Goal: Task Accomplishment & Management: Manage account settings

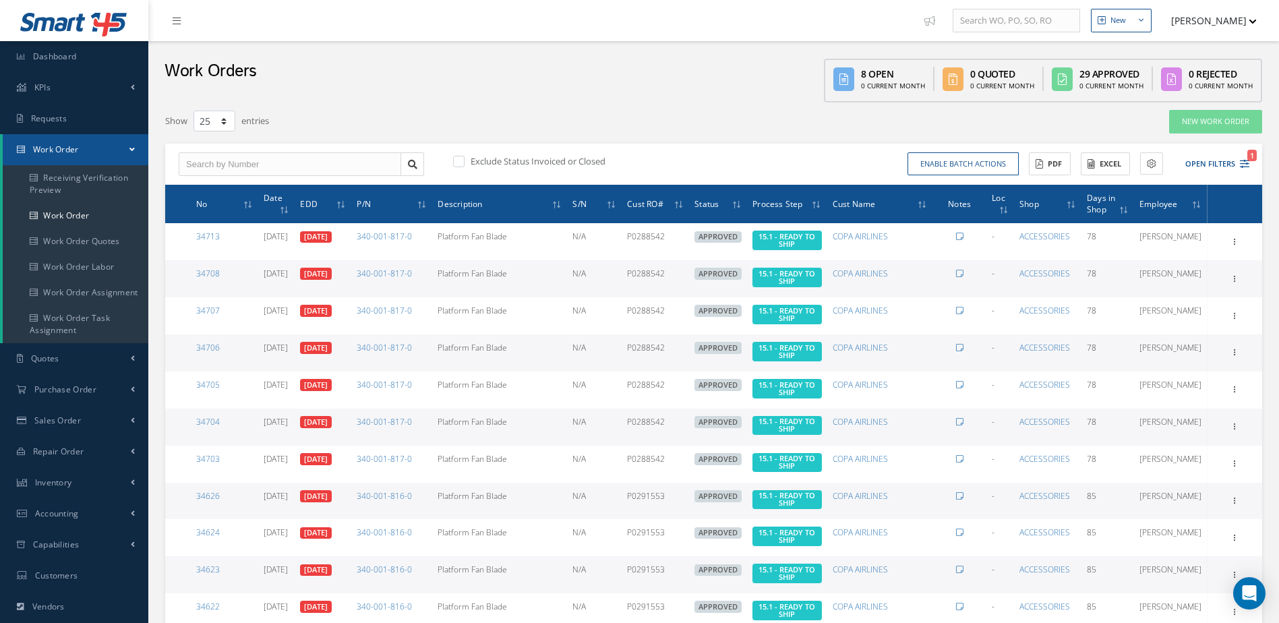
select select "25"
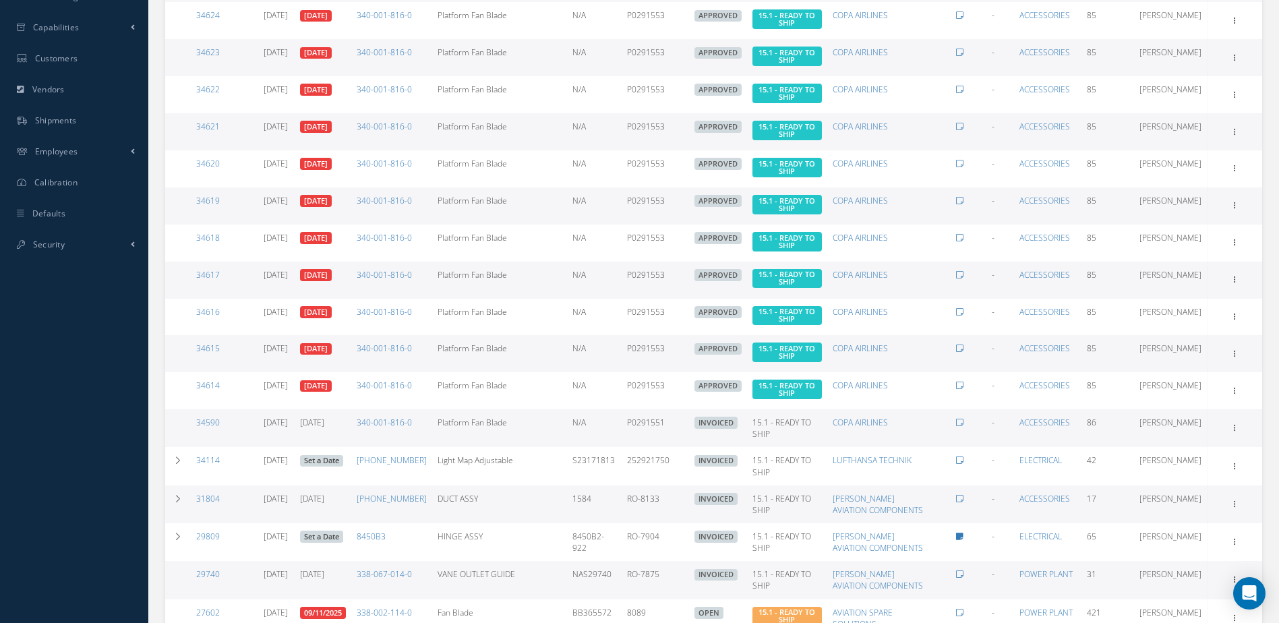
scroll to position [315, 0]
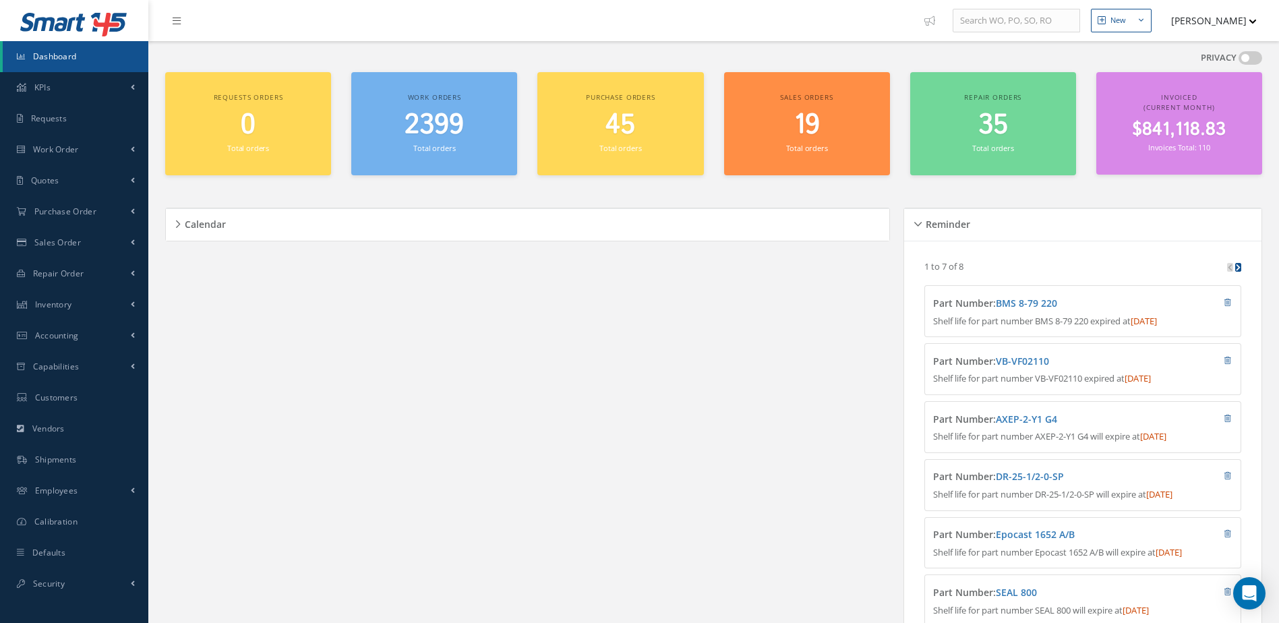
scroll to position [1305, 0]
click at [447, 130] on span "2404" at bounding box center [434, 125] width 59 height 38
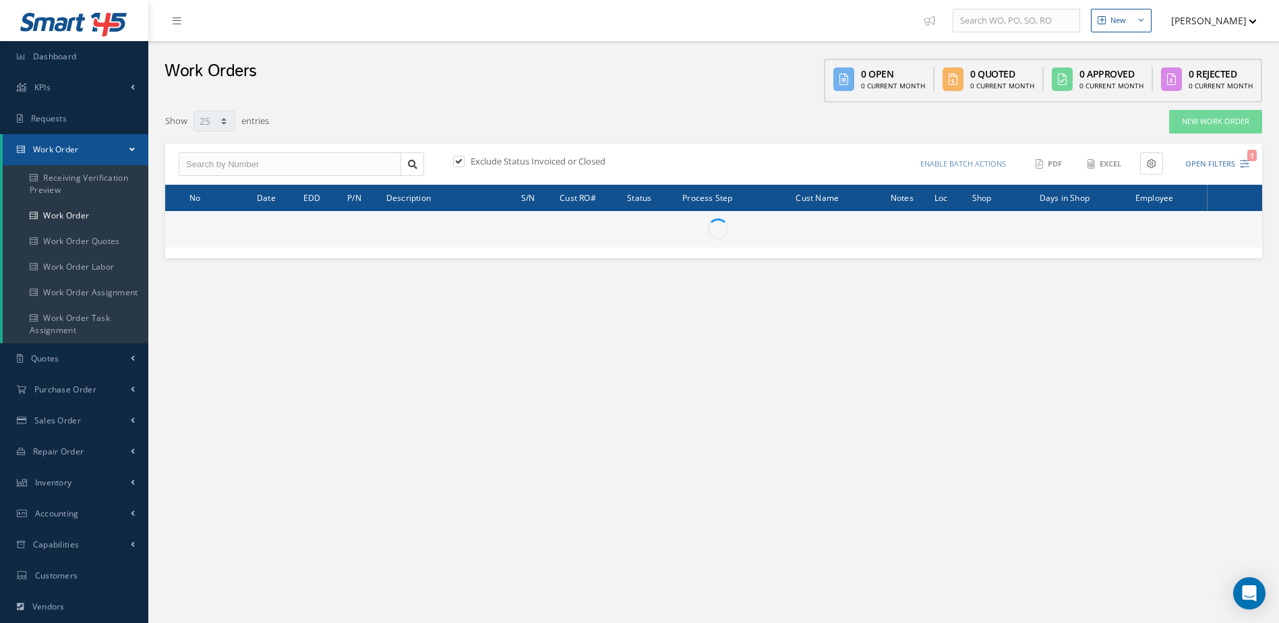
select select "25"
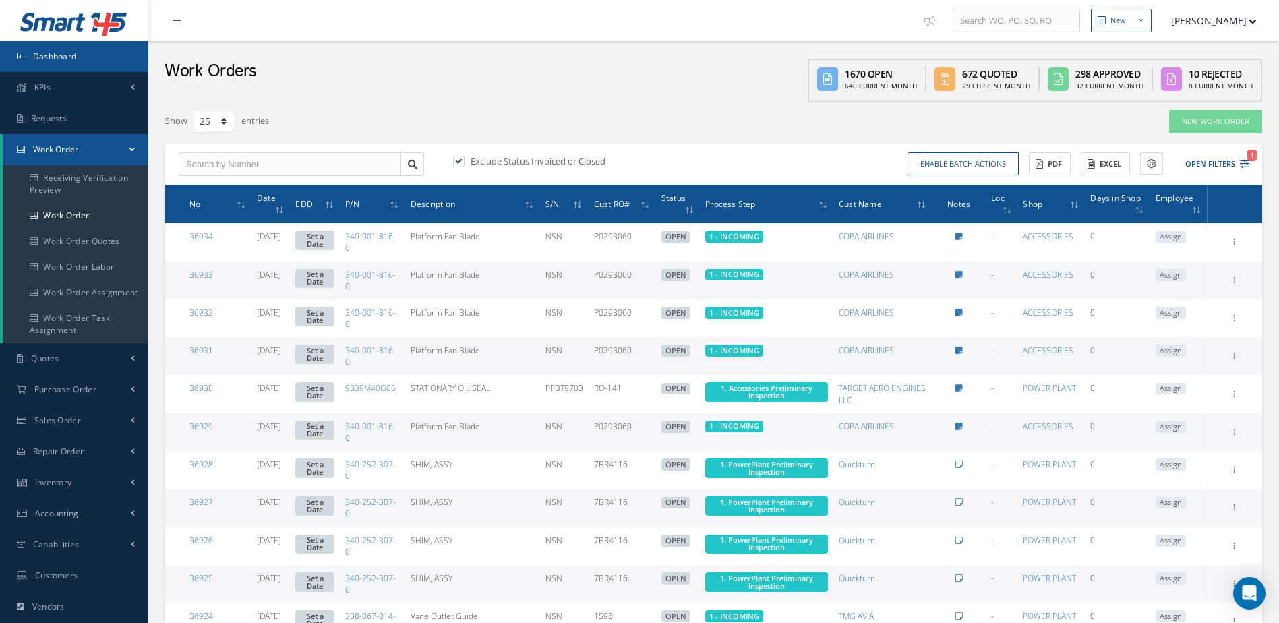
click at [86, 58] on link "Dashboard" at bounding box center [74, 56] width 148 height 31
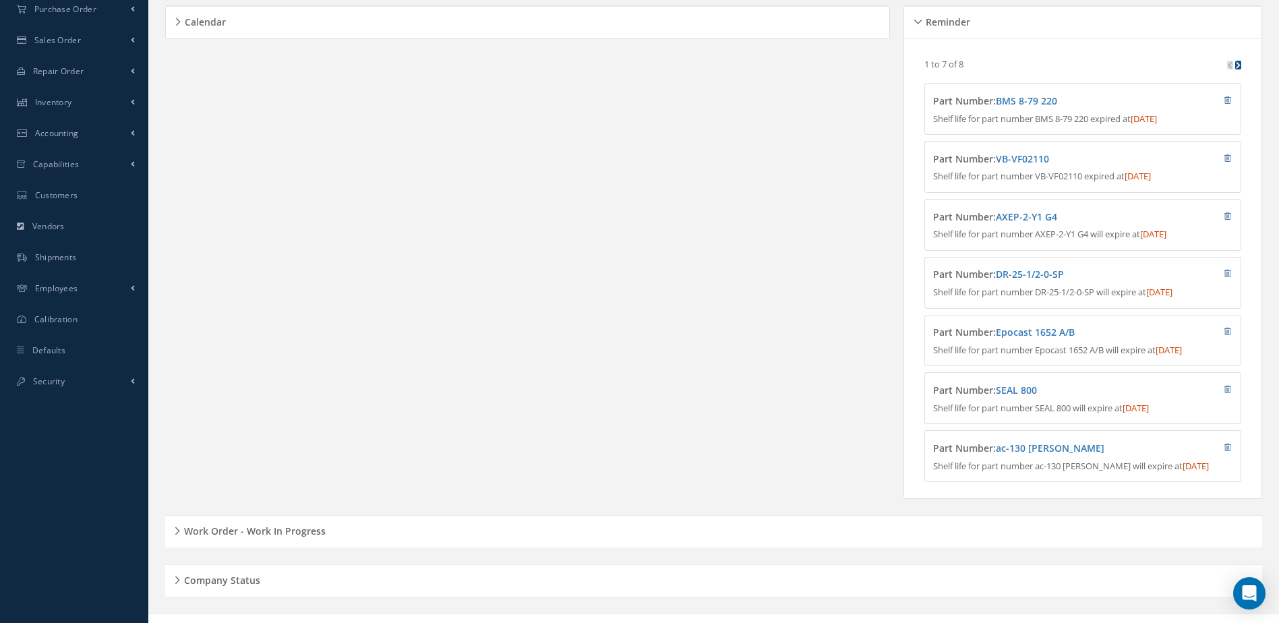
scroll to position [230, 0]
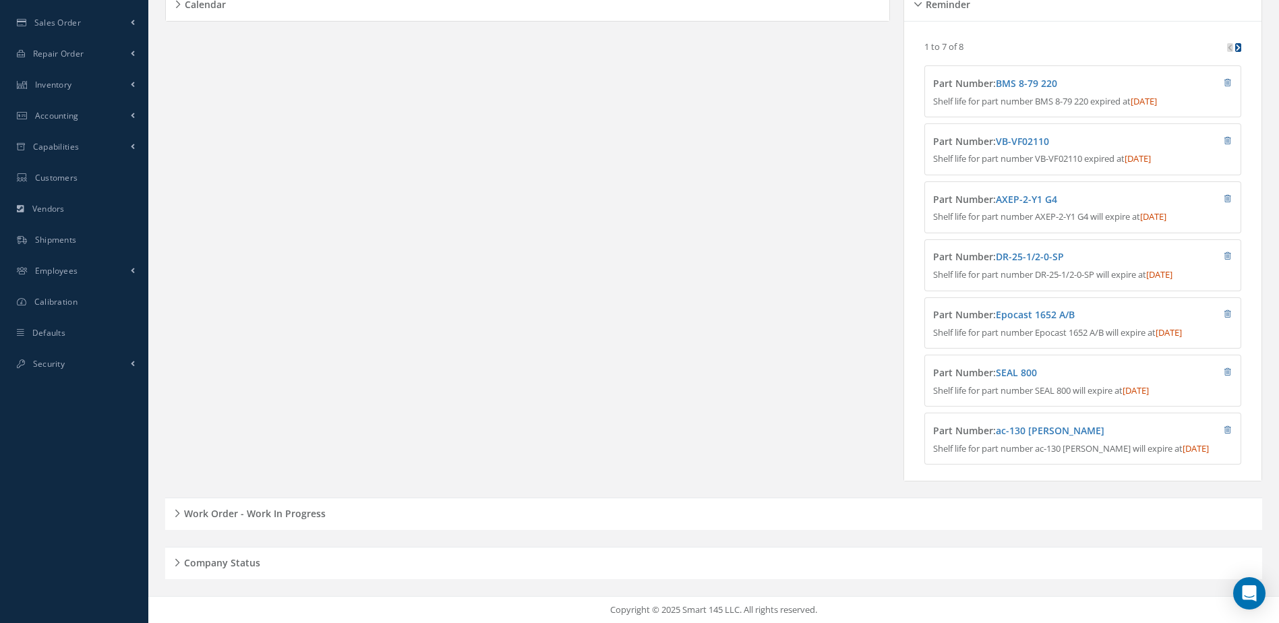
click at [257, 520] on div "Work Order - Work In Progress" at bounding box center [713, 514] width 1097 height 21
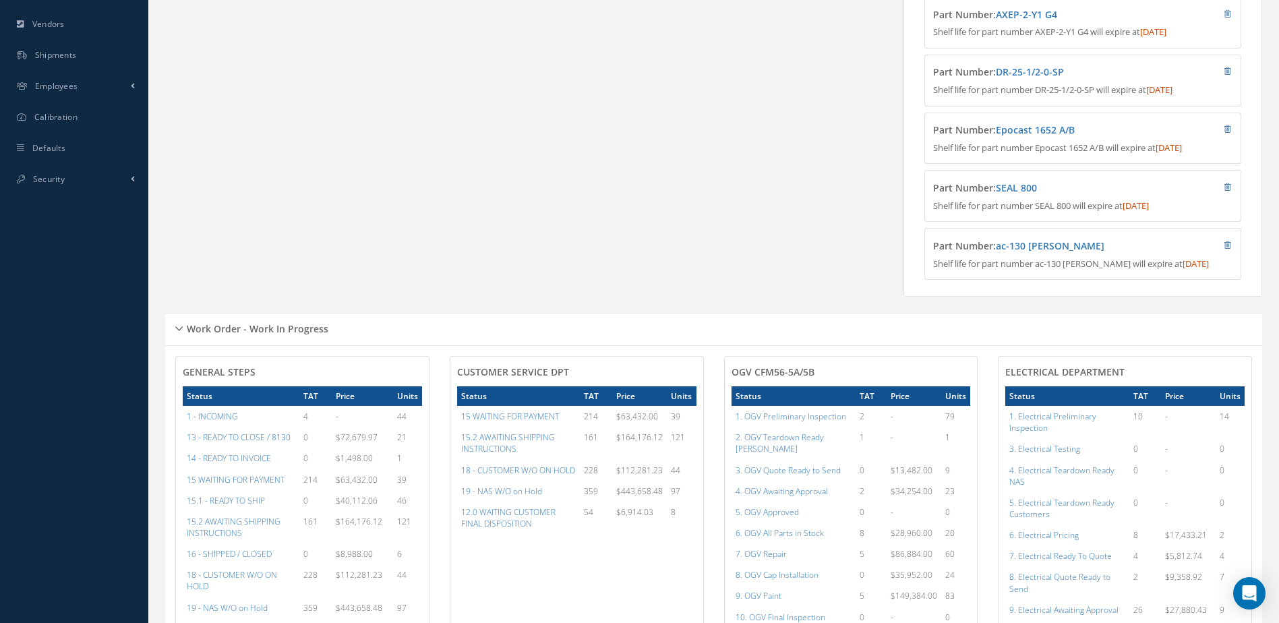
scroll to position [742, 0]
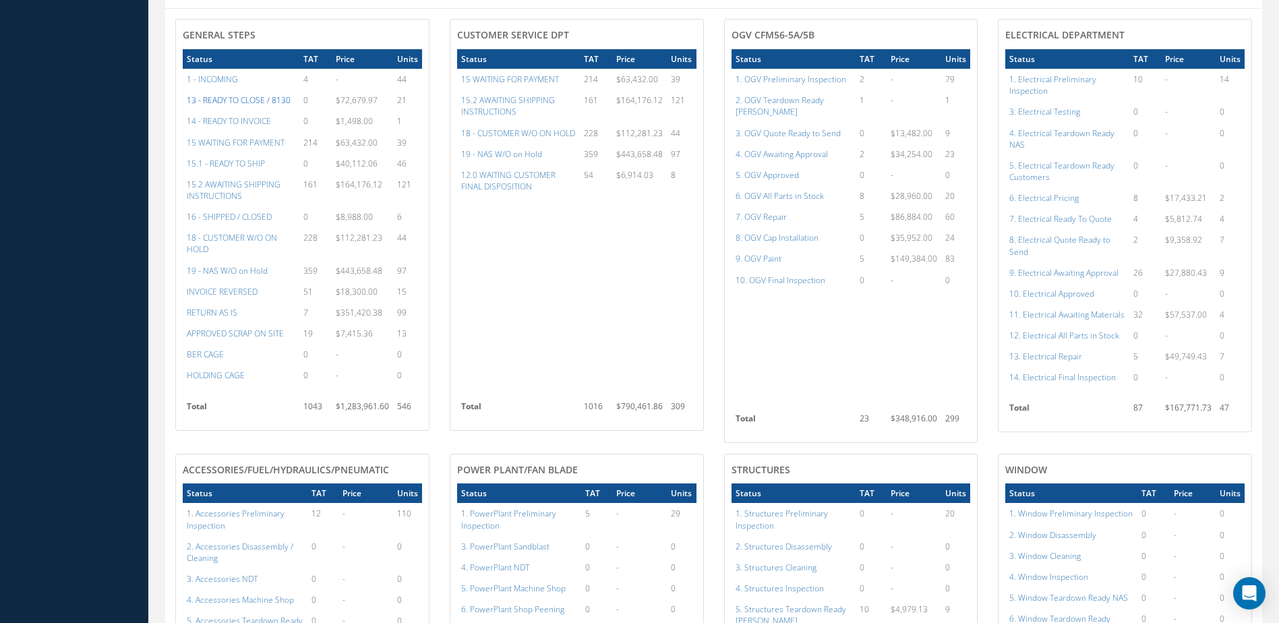
click at [260, 106] on a=20&excludeInternalCustomer=false&excludeInvoicedOrClosed=true&&filtersHidded"] "13 - READY TO CLOSE / 8130" at bounding box center [239, 99] width 104 height 11
click at [243, 222] on a=22&excludeInternalCustomer=false&excludeInvoicedOrClosed=true&&filtersHidded"] "16 - SHIPPED / CLOSED" at bounding box center [229, 216] width 85 height 11
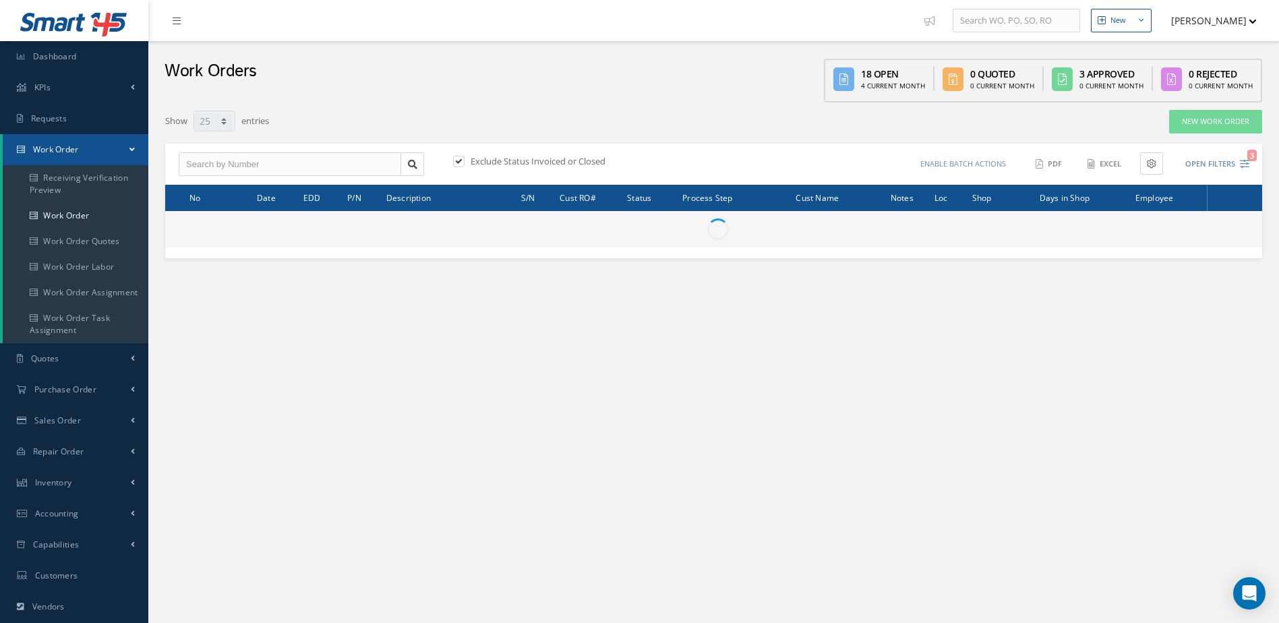
select select "25"
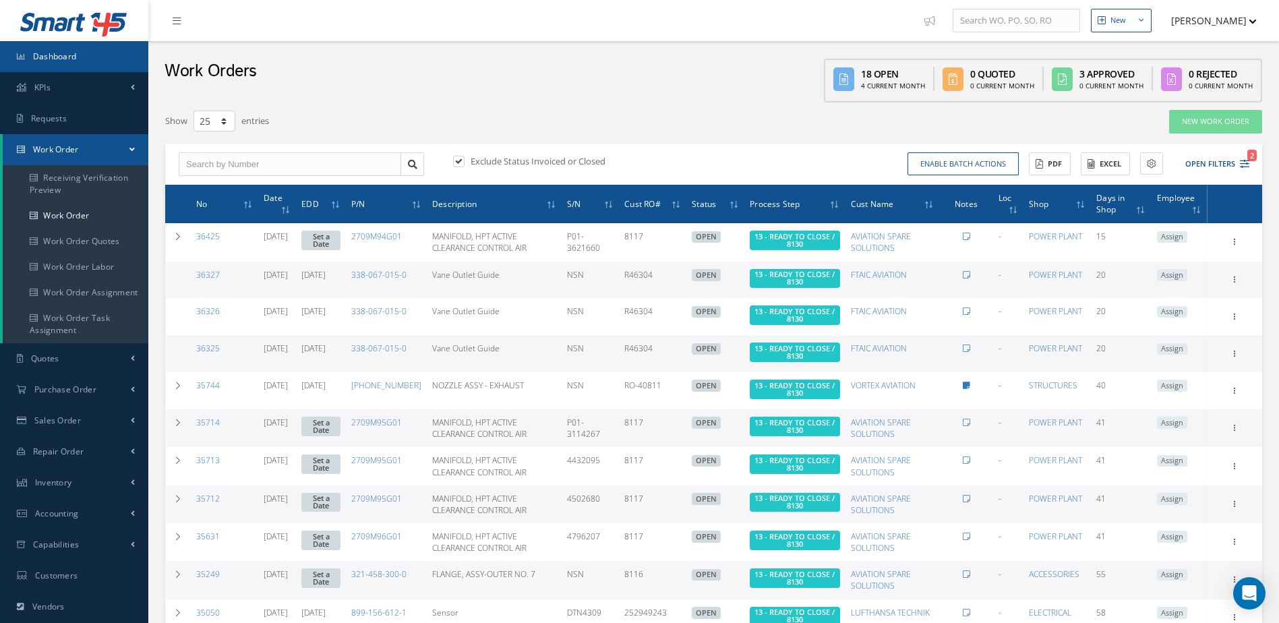
click at [72, 54] on span "Dashboard" at bounding box center [55, 56] width 44 height 11
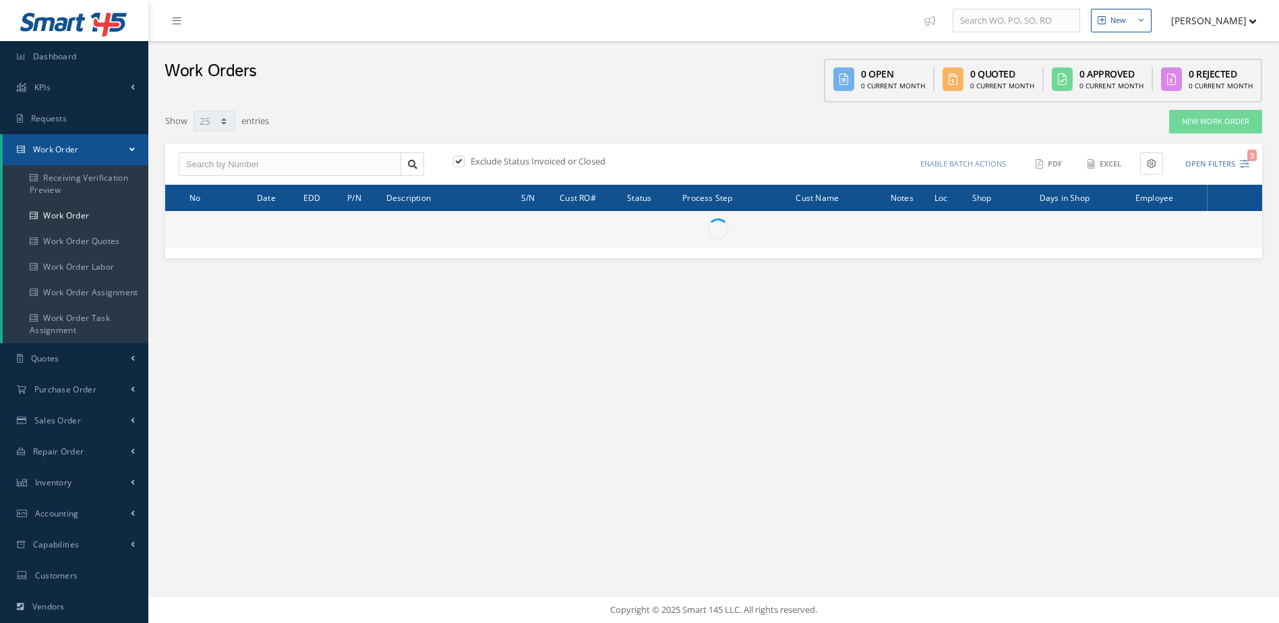
select select "25"
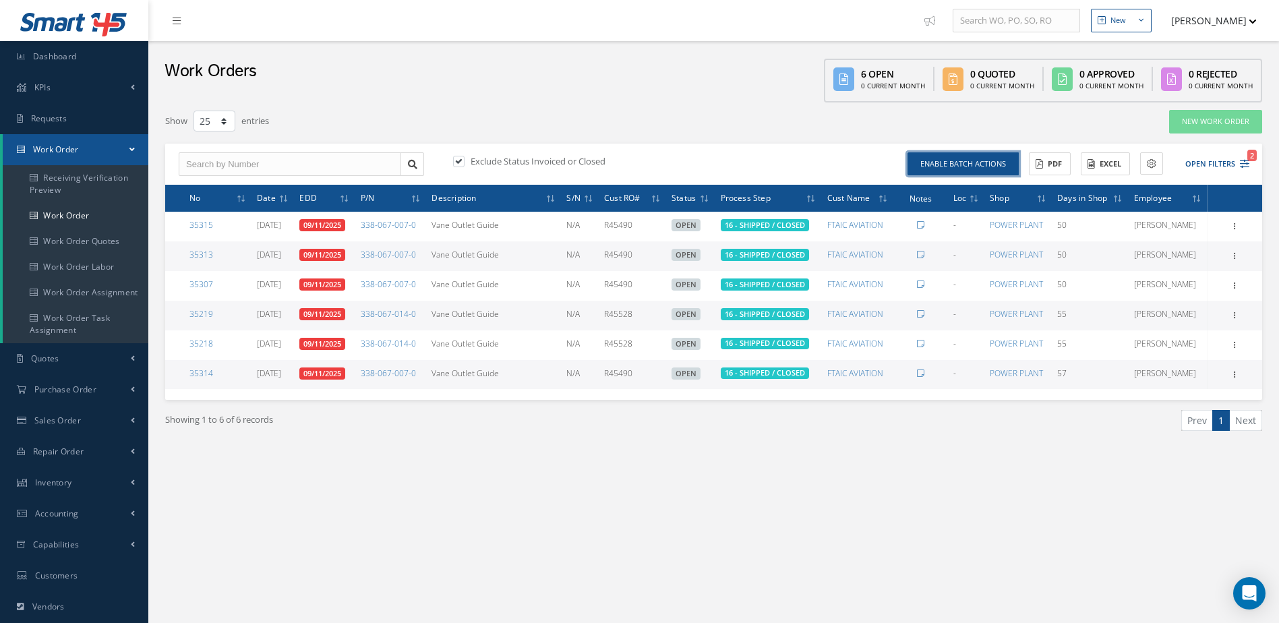
click at [980, 163] on button "Enable batch actions" at bounding box center [962, 164] width 111 height 24
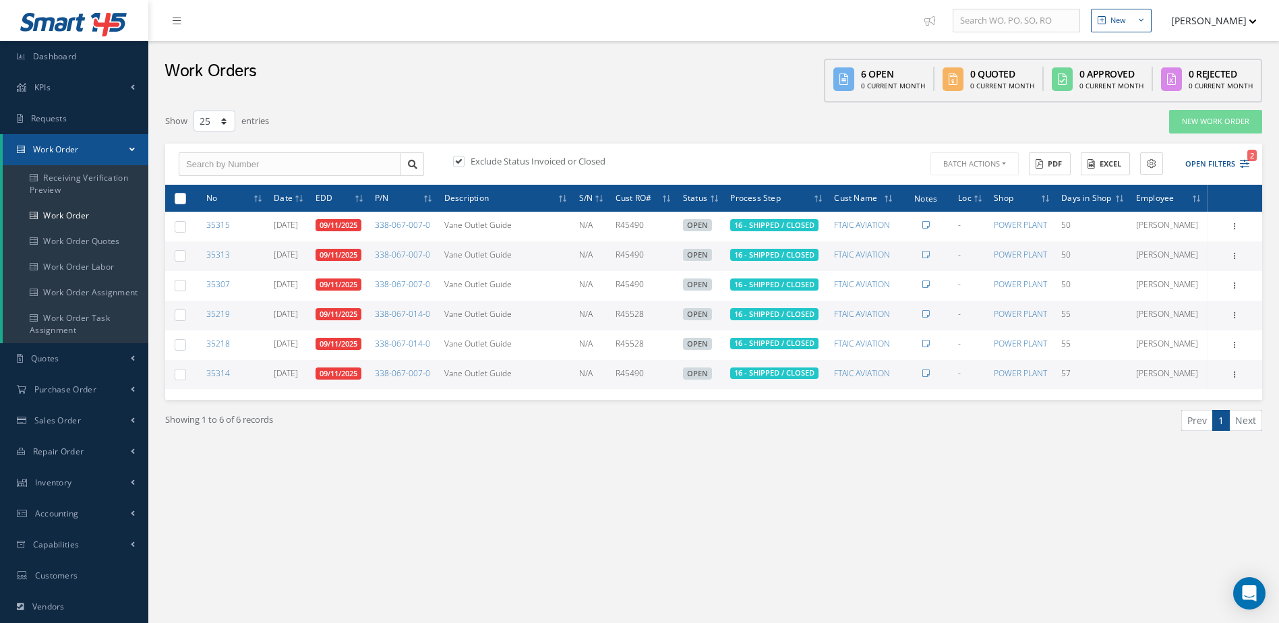
click at [185, 196] on label at bounding box center [185, 197] width 0 height 11
click at [177, 196] on input "checkbox" at bounding box center [181, 199] width 9 height 9
checkbox input "true"
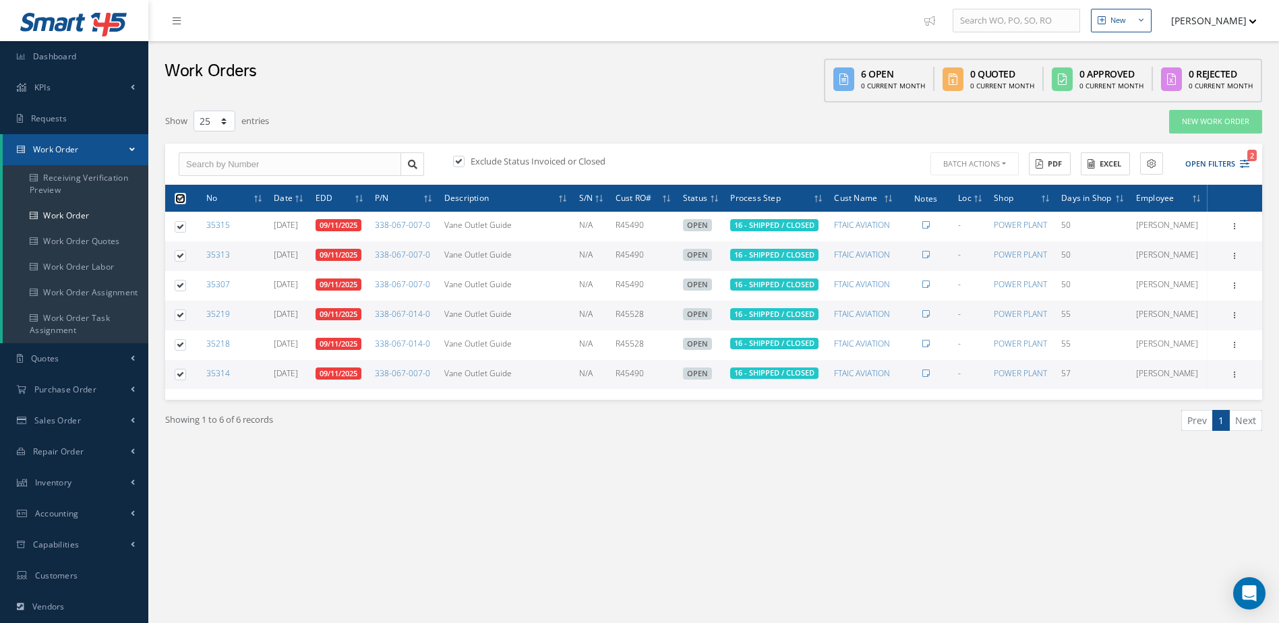
checkbox input "true"
click at [980, 161] on button "Batch Actions" at bounding box center [973, 164] width 91 height 24
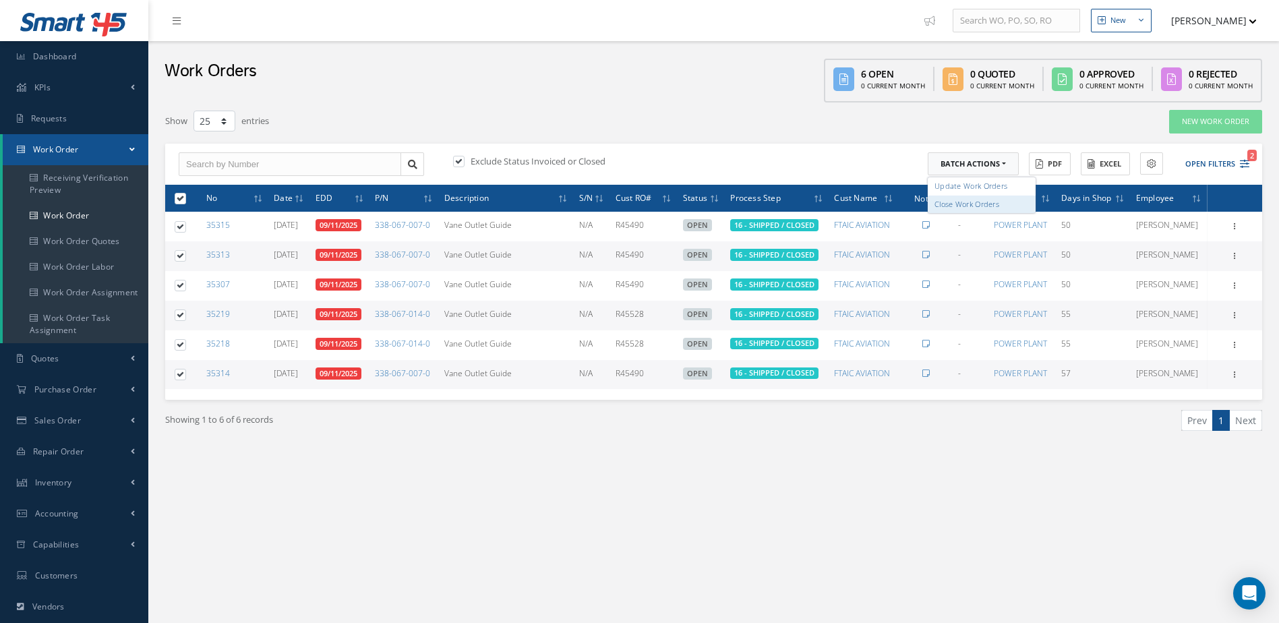
click at [962, 203] on link "Close Work Orders" at bounding box center [982, 204] width 108 height 18
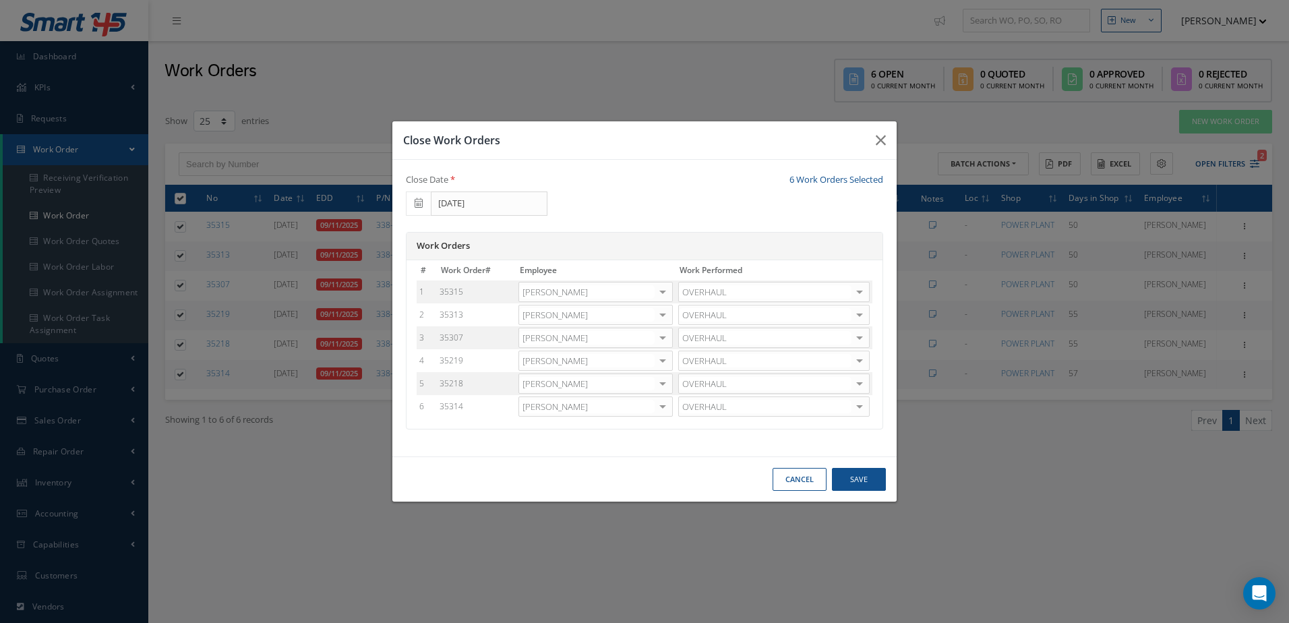
click at [659, 293] on div at bounding box center [662, 292] width 19 height 20
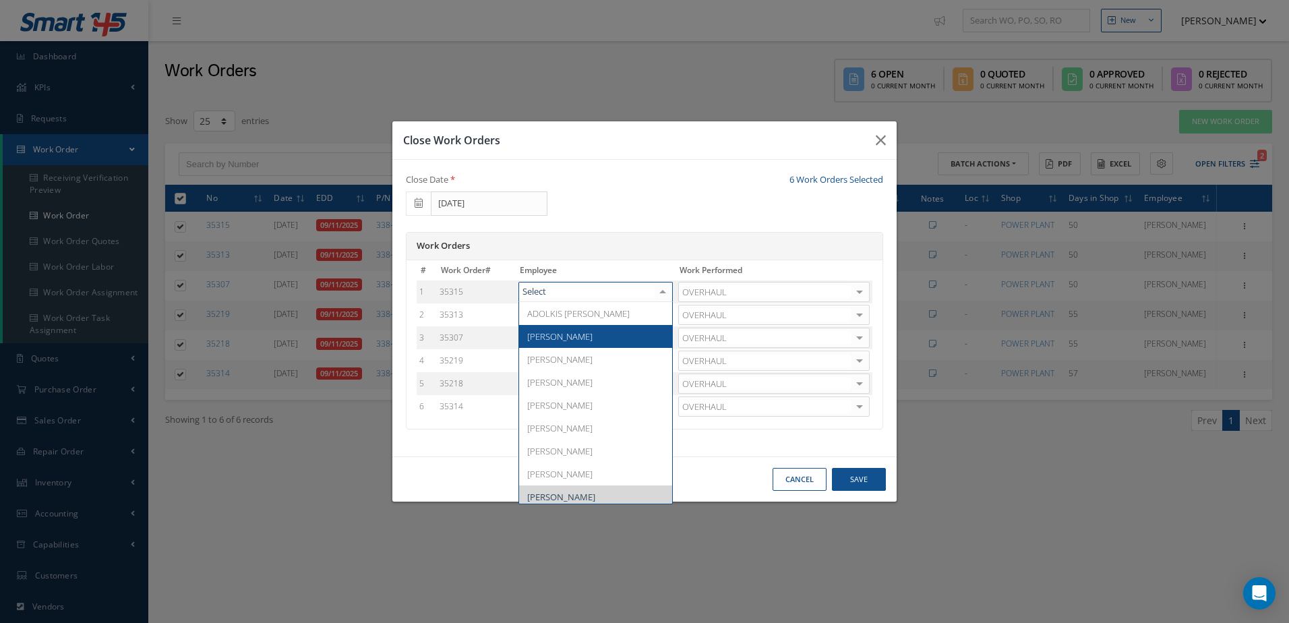
click at [598, 334] on span "Adoni Felipe" at bounding box center [595, 336] width 153 height 23
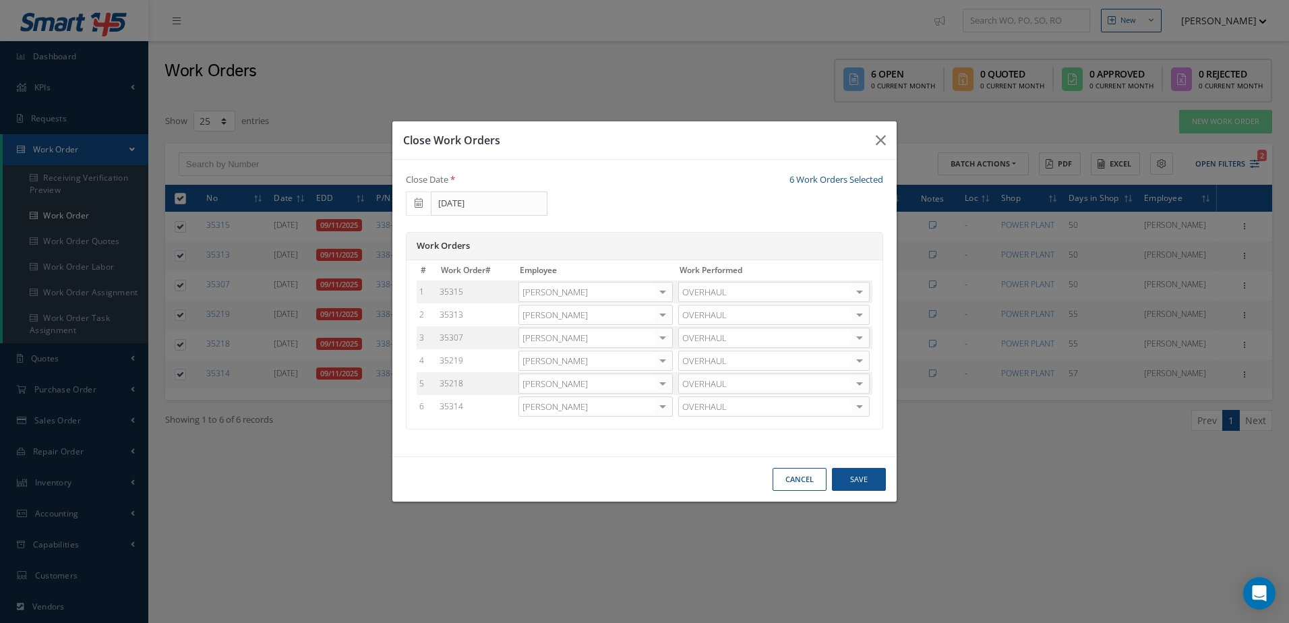
click at [665, 316] on div at bounding box center [662, 315] width 19 height 20
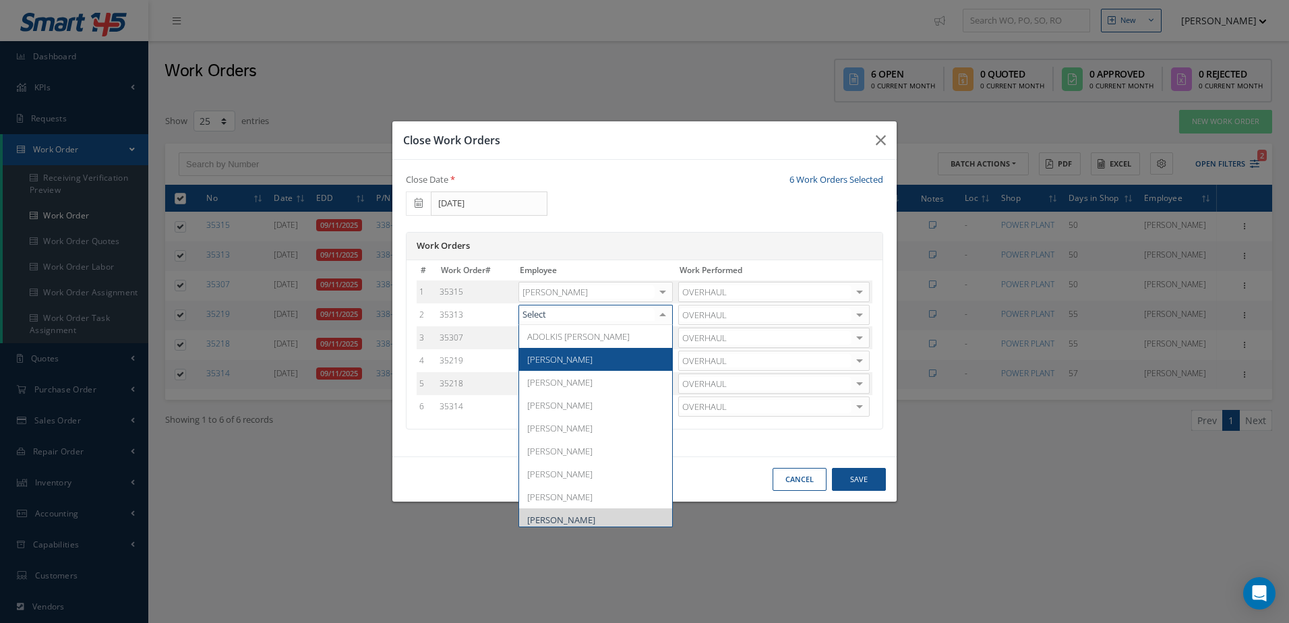
click at [588, 353] on span "Adoni Felipe" at bounding box center [595, 359] width 153 height 23
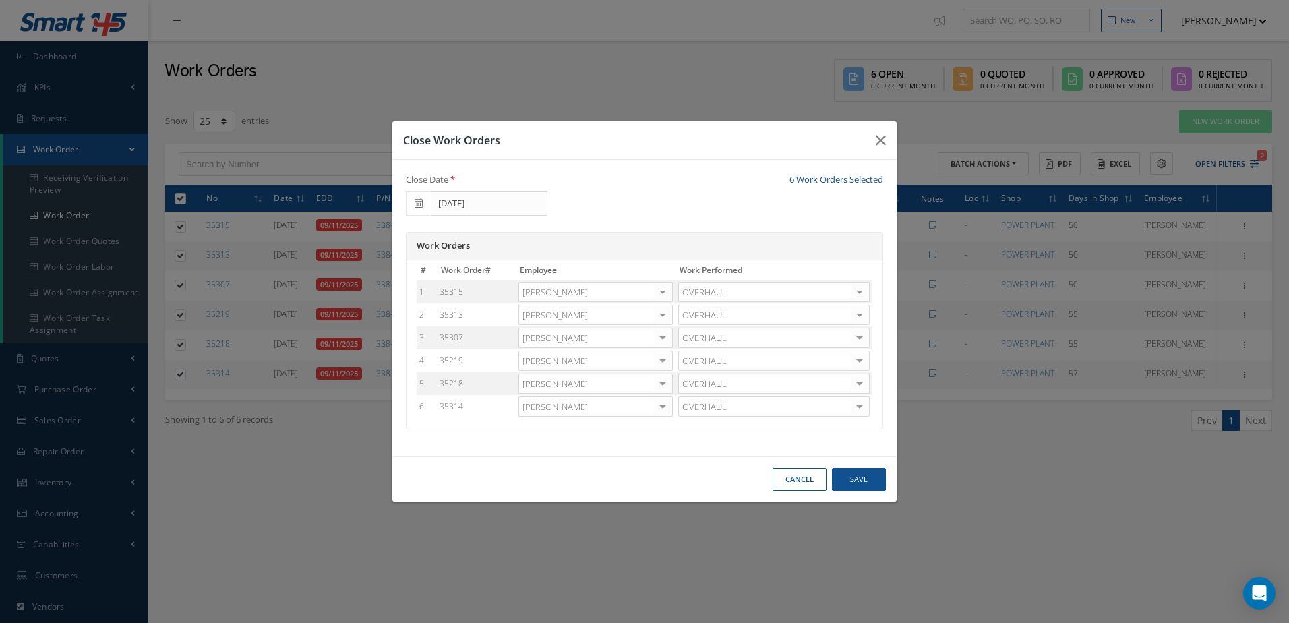
click at [663, 334] on div at bounding box center [662, 338] width 19 height 20
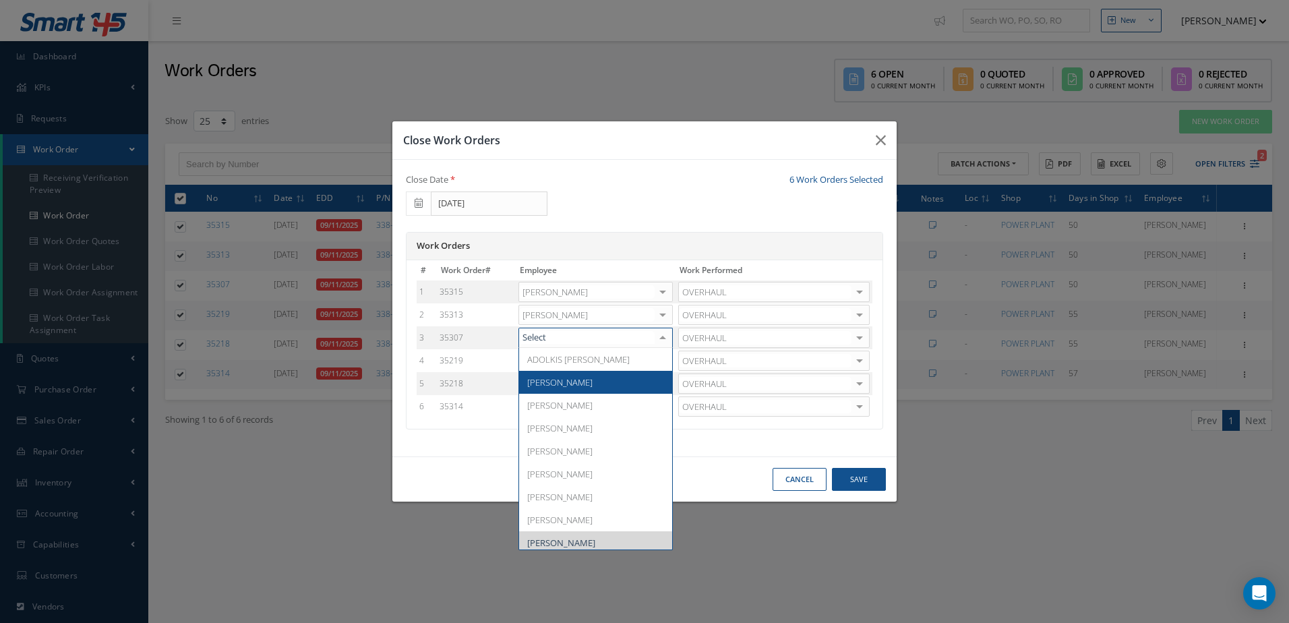
click at [577, 386] on span "Adoni Felipe" at bounding box center [595, 382] width 153 height 23
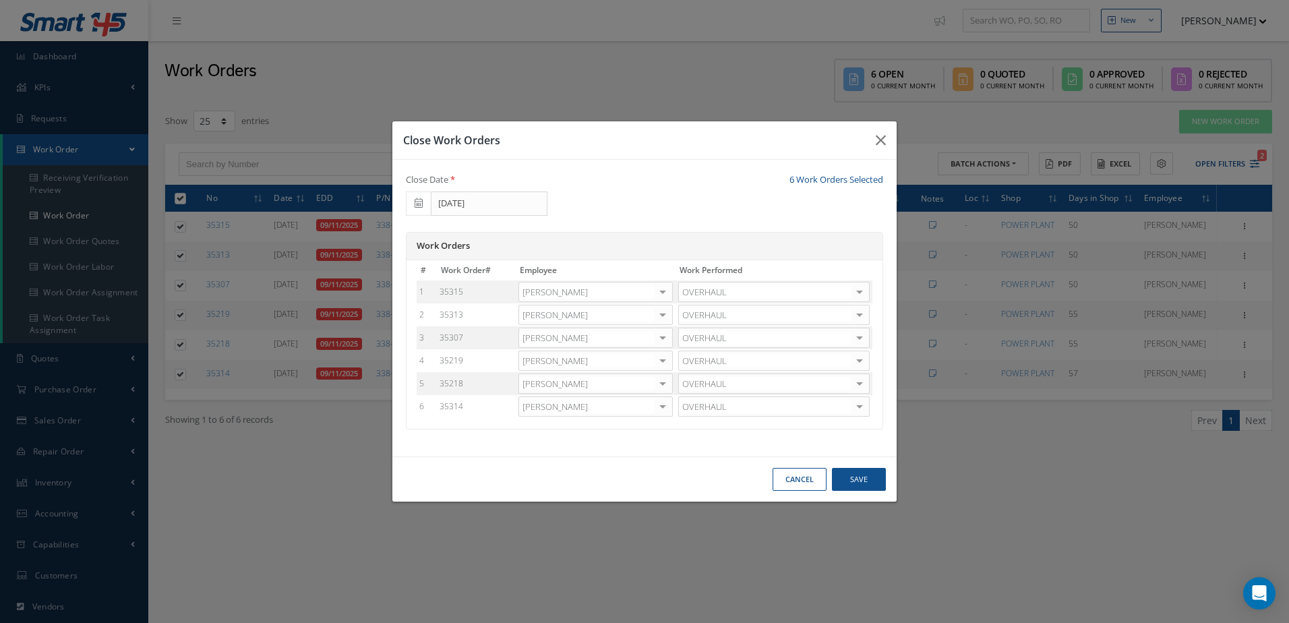
click at [657, 359] on div at bounding box center [662, 361] width 19 height 20
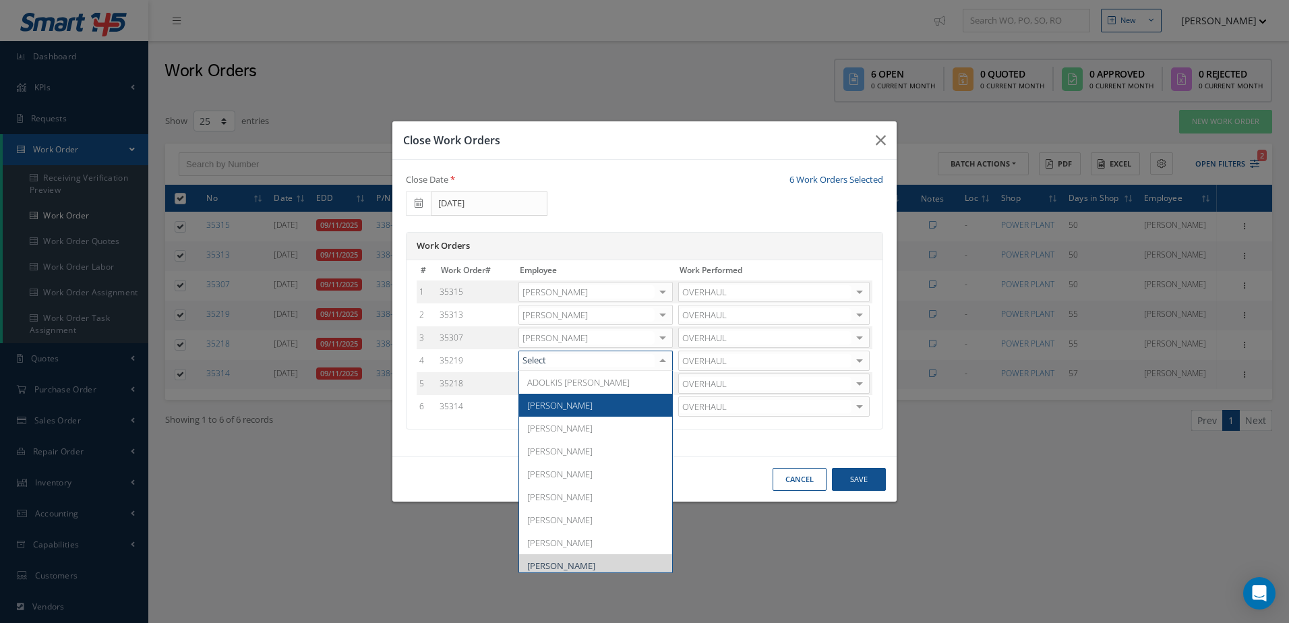
click at [574, 409] on span "Adoni Felipe" at bounding box center [559, 405] width 65 height 12
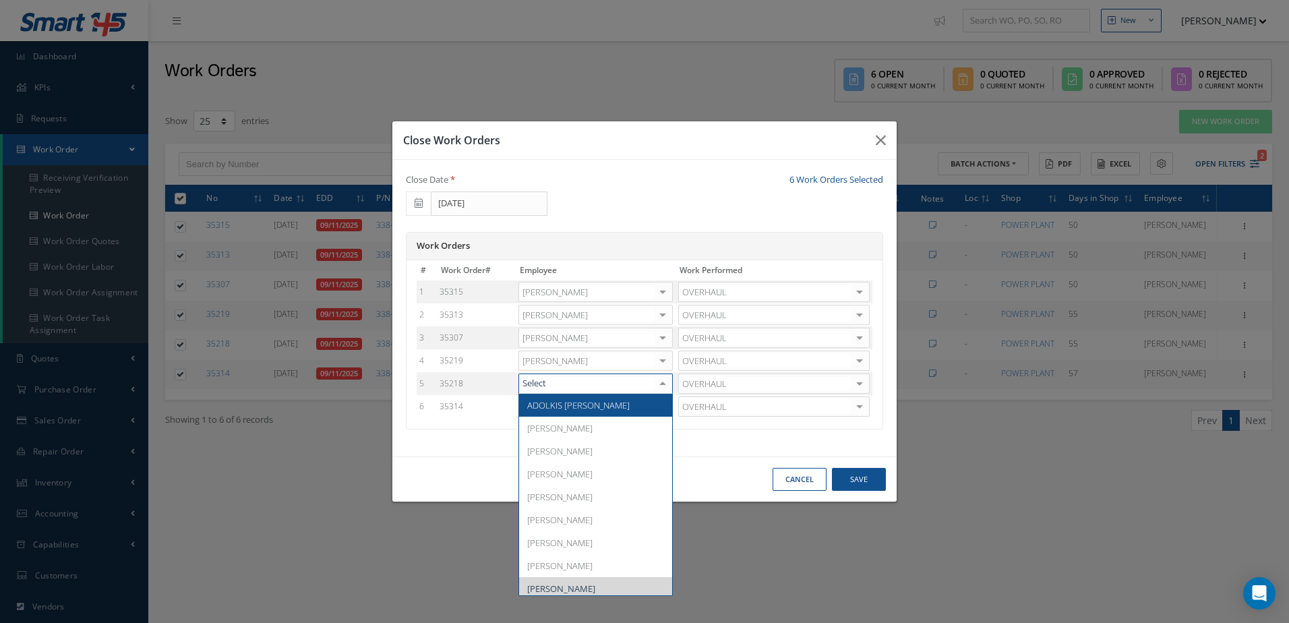
click at [662, 384] on div at bounding box center [662, 384] width 19 height 20
click at [581, 431] on span "Adoni Felipe" at bounding box center [595, 428] width 153 height 23
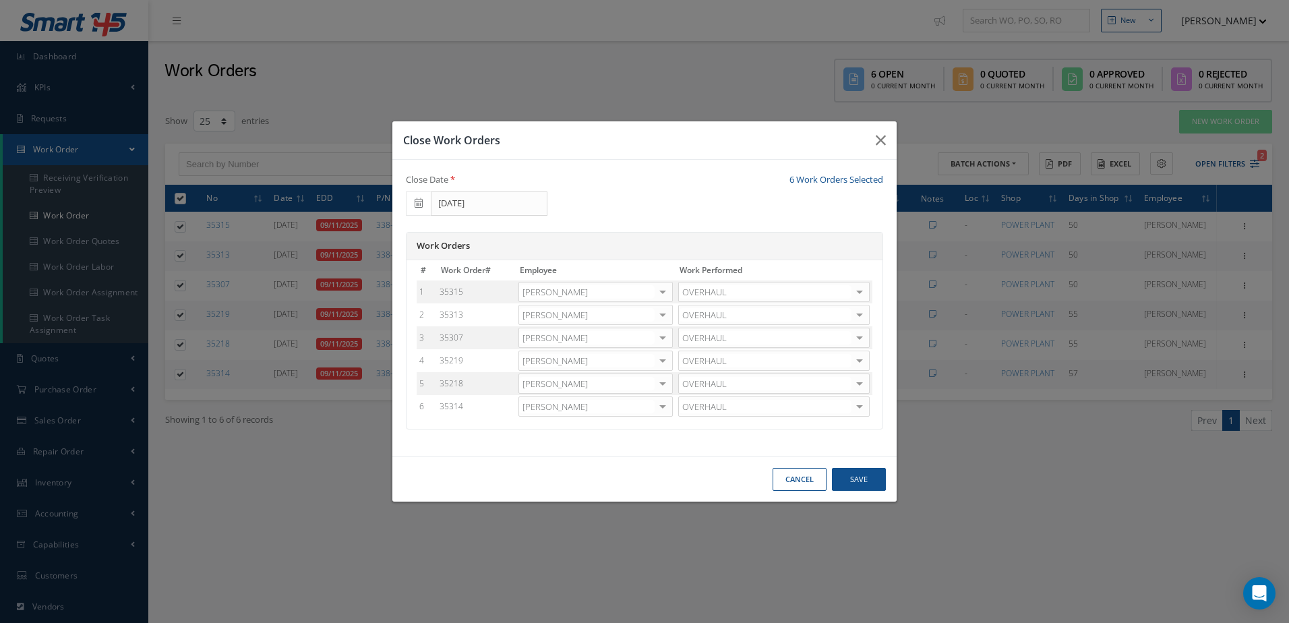
click at [663, 408] on div at bounding box center [662, 407] width 19 height 20
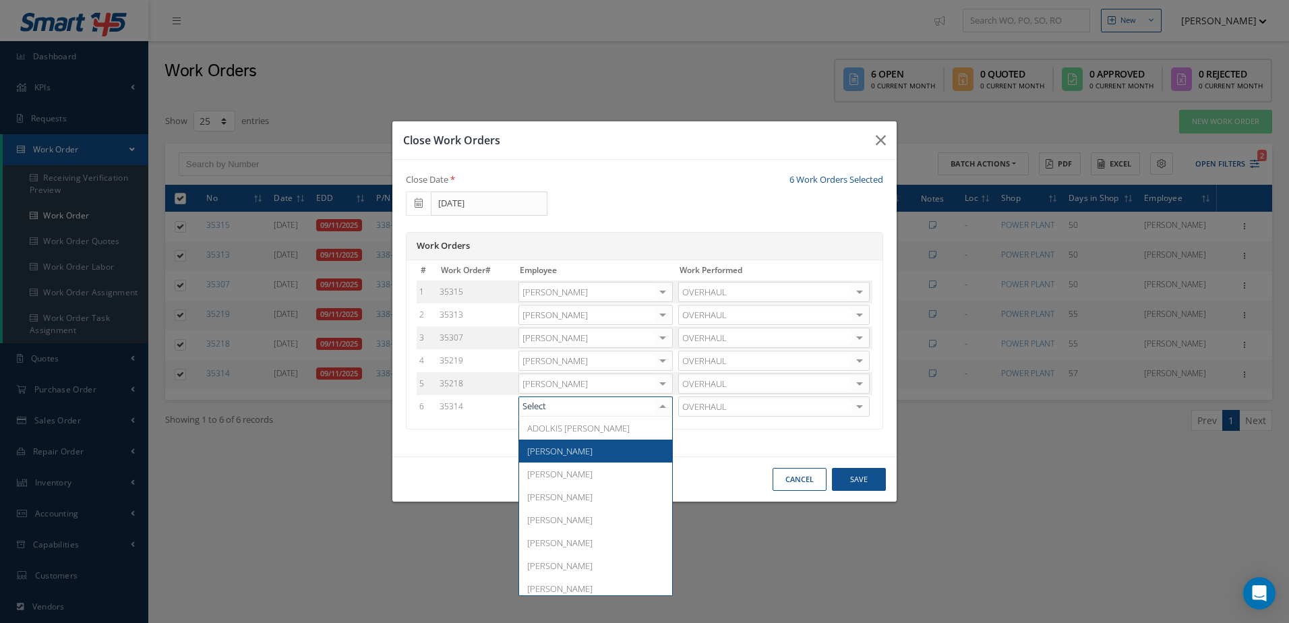
click at [569, 444] on span "Adoni Felipe" at bounding box center [595, 451] width 153 height 23
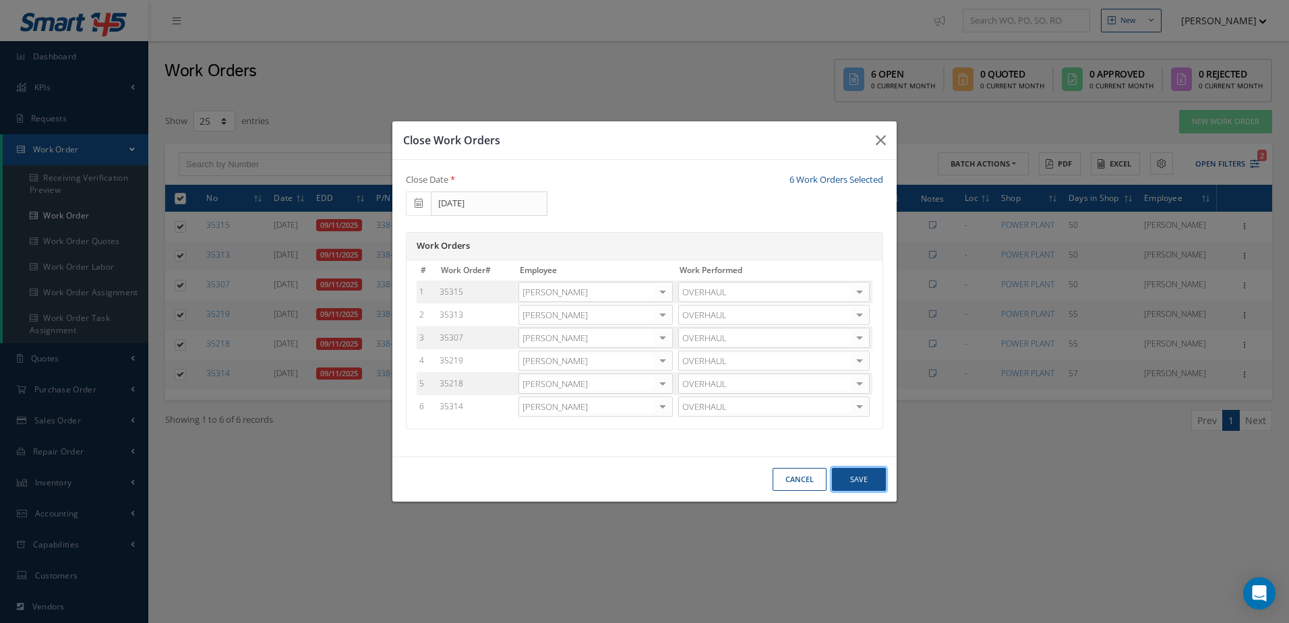
click at [875, 483] on button "Save" at bounding box center [859, 480] width 54 height 24
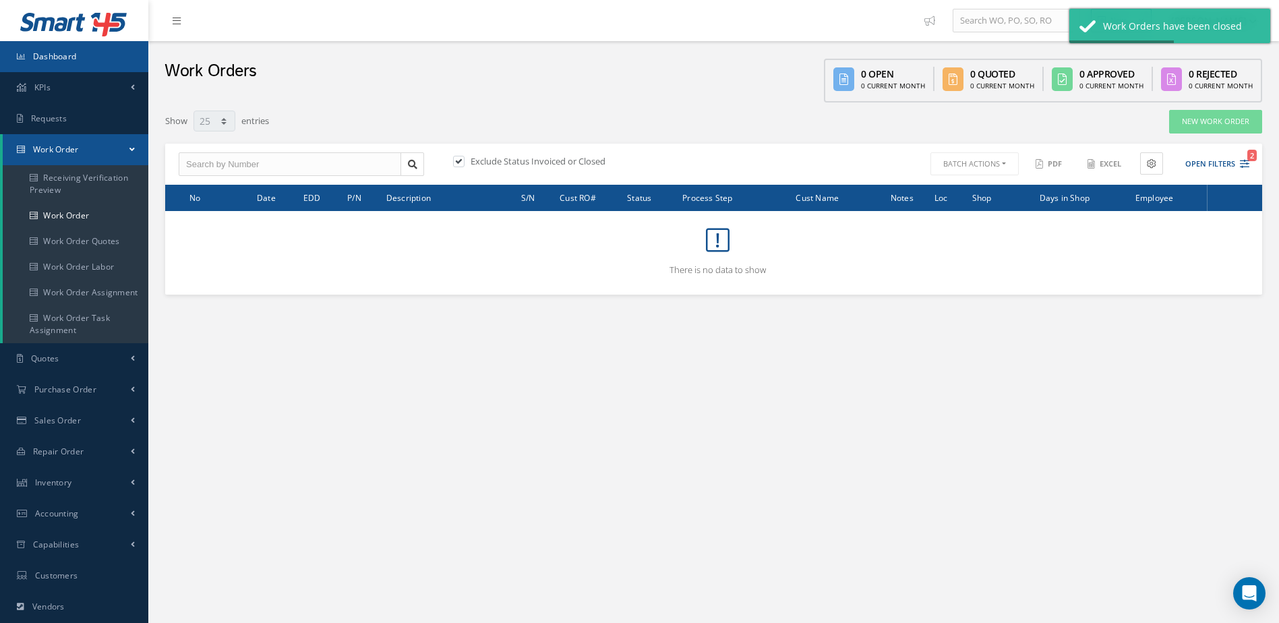
click at [71, 54] on span "Dashboard" at bounding box center [55, 56] width 44 height 11
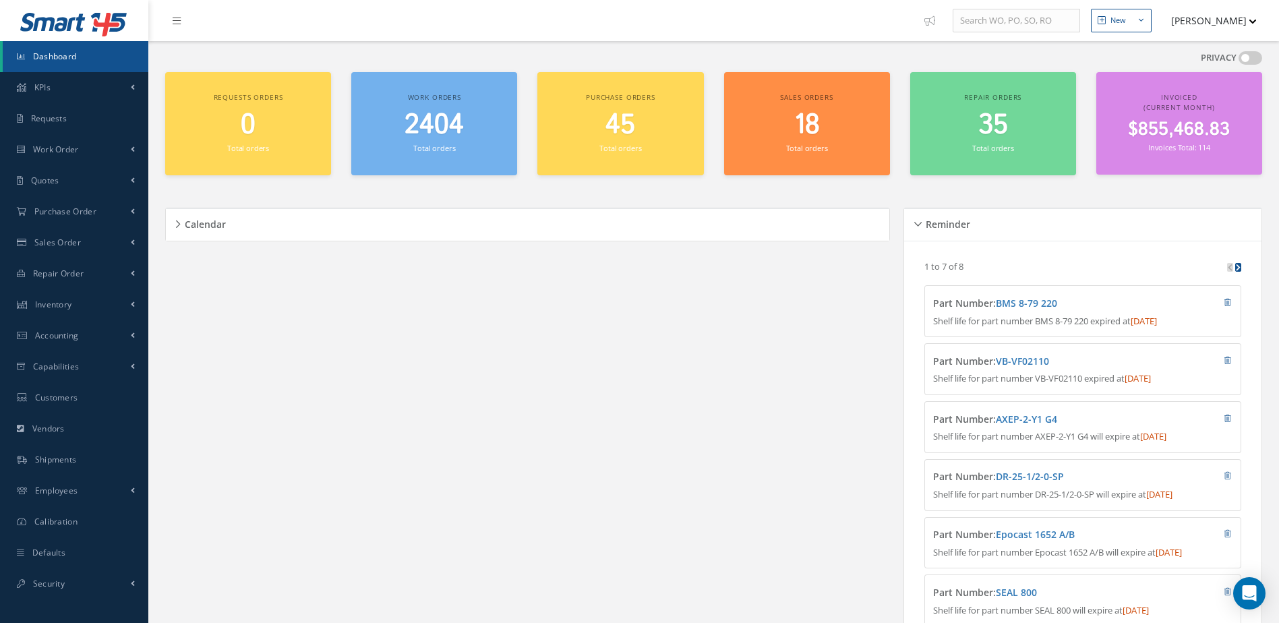
click at [430, 130] on span "2404" at bounding box center [434, 125] width 59 height 38
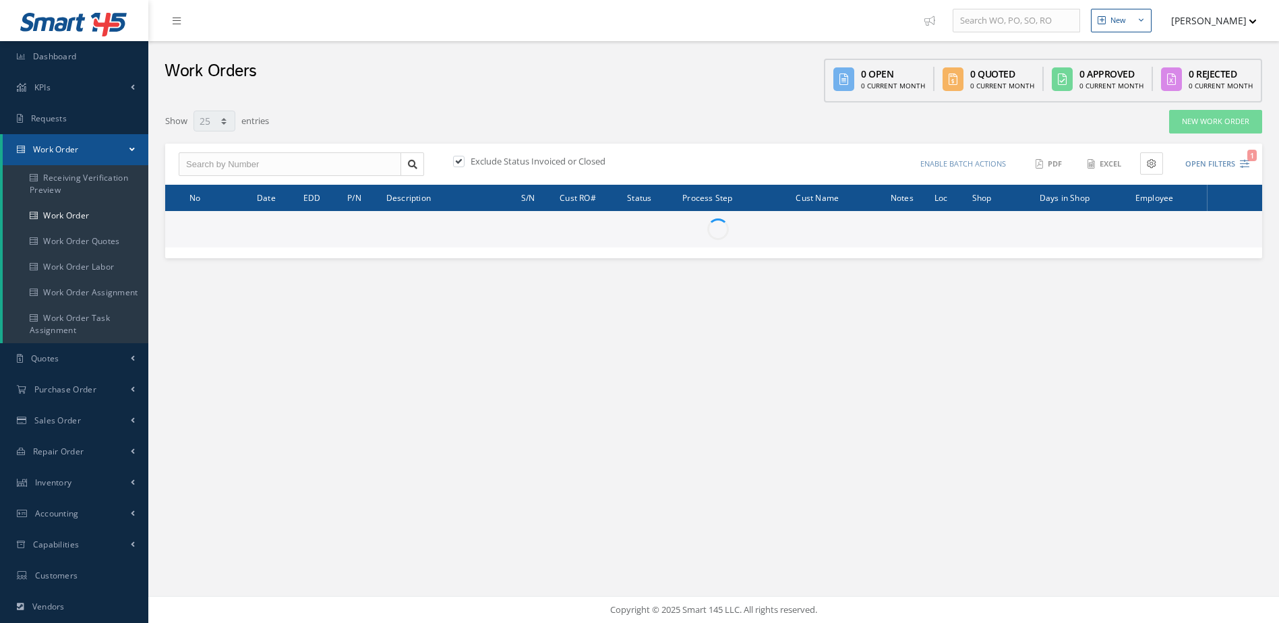
select select "25"
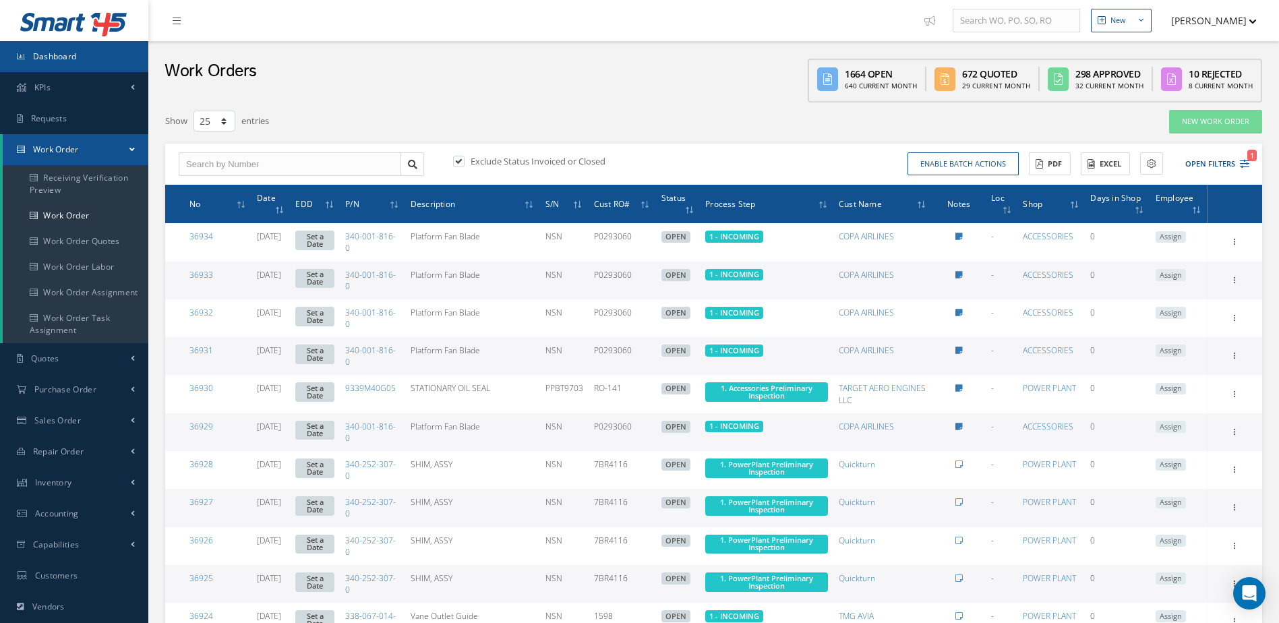
click at [77, 54] on link "Dashboard" at bounding box center [74, 56] width 148 height 31
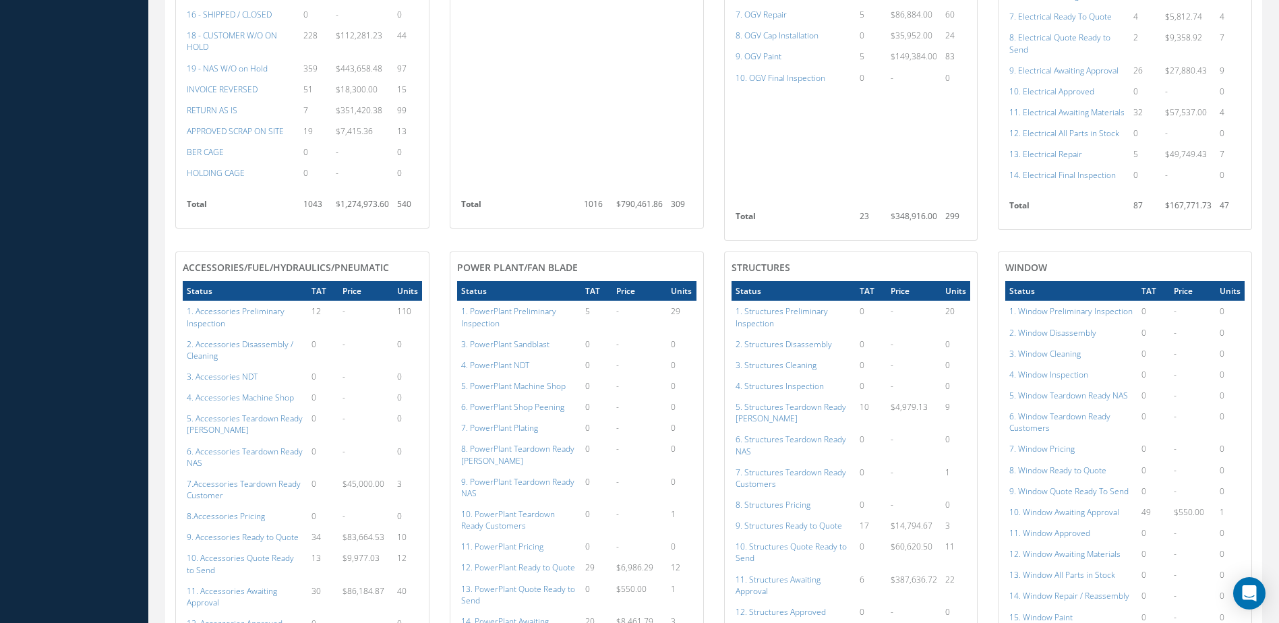
scroll to position [1281, 0]
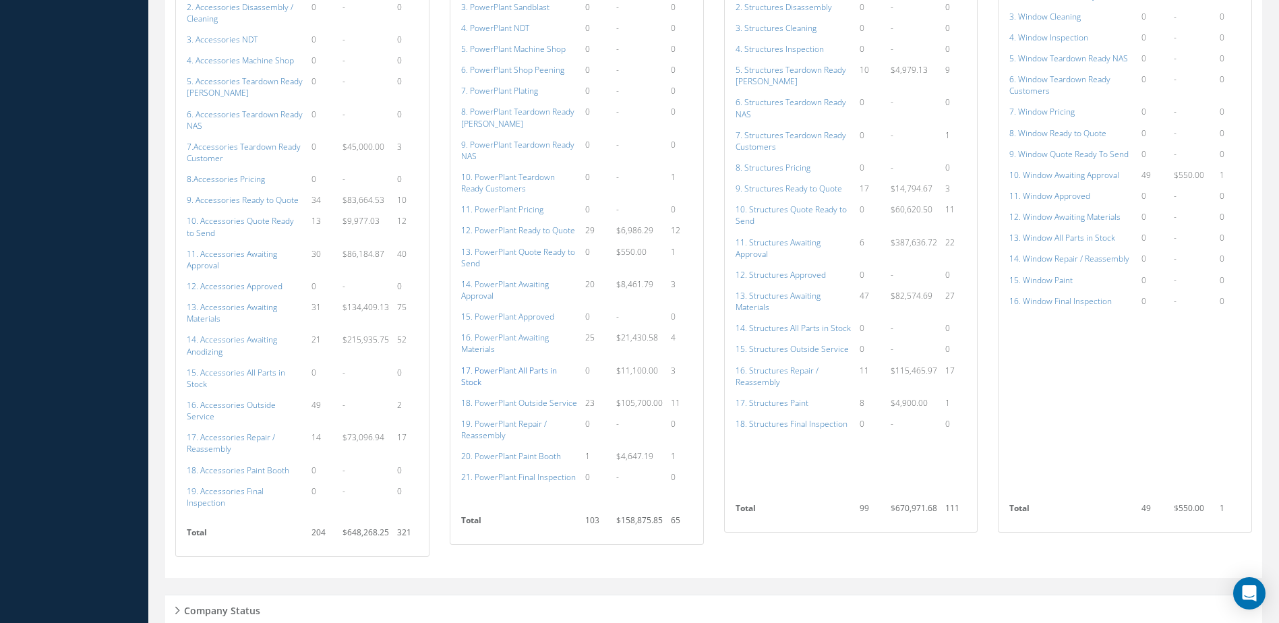
click at [516, 371] on a=136&excludeInternalCustomer=false&excludeInvoicedOrClosed=true&shop_id=15&filtersHidded"] "17. PowerPlant All Parts in Stock" at bounding box center [509, 376] width 96 height 23
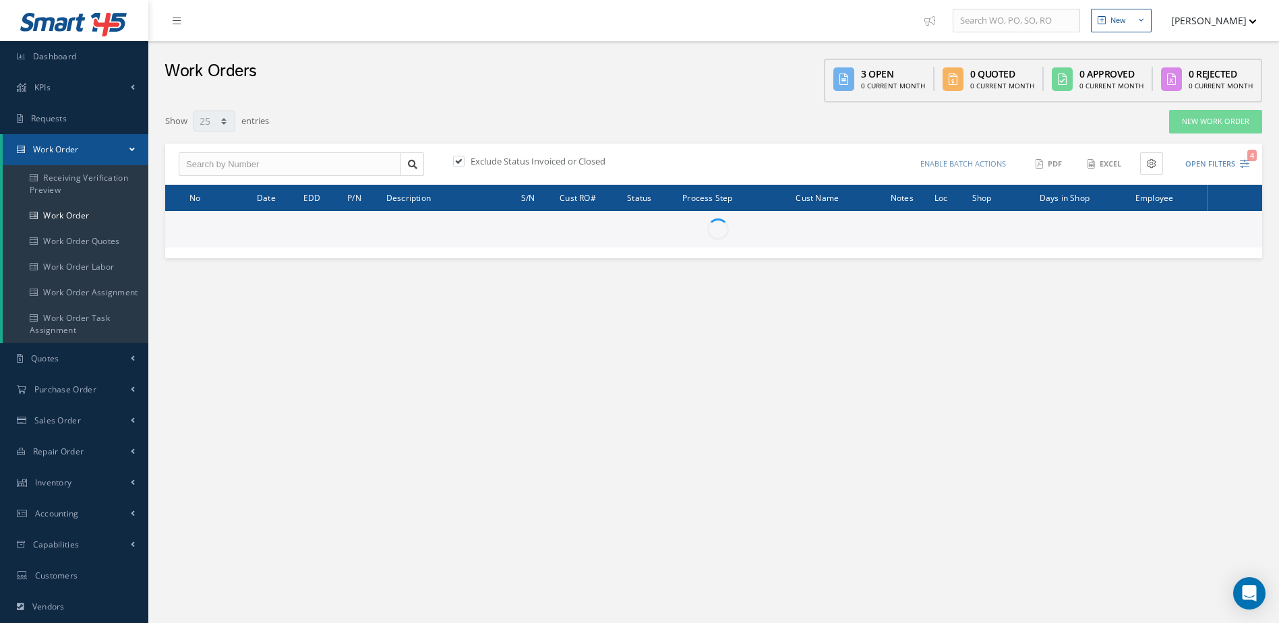
select select "25"
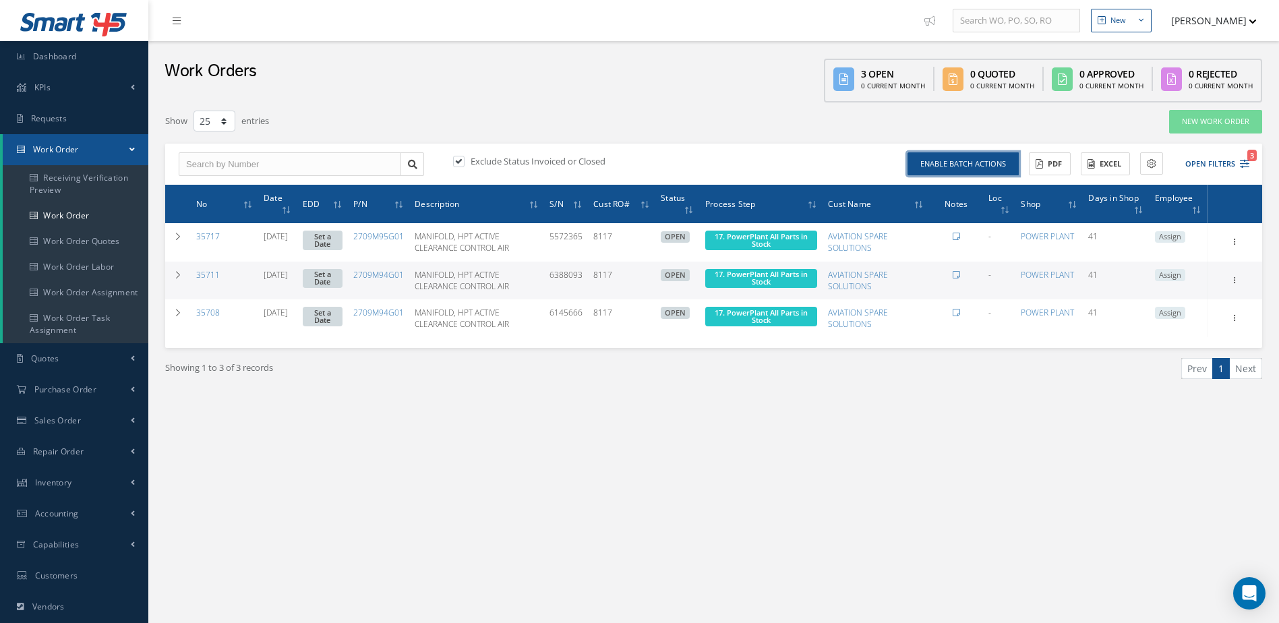
click at [952, 159] on button "Enable batch actions" at bounding box center [962, 164] width 111 height 24
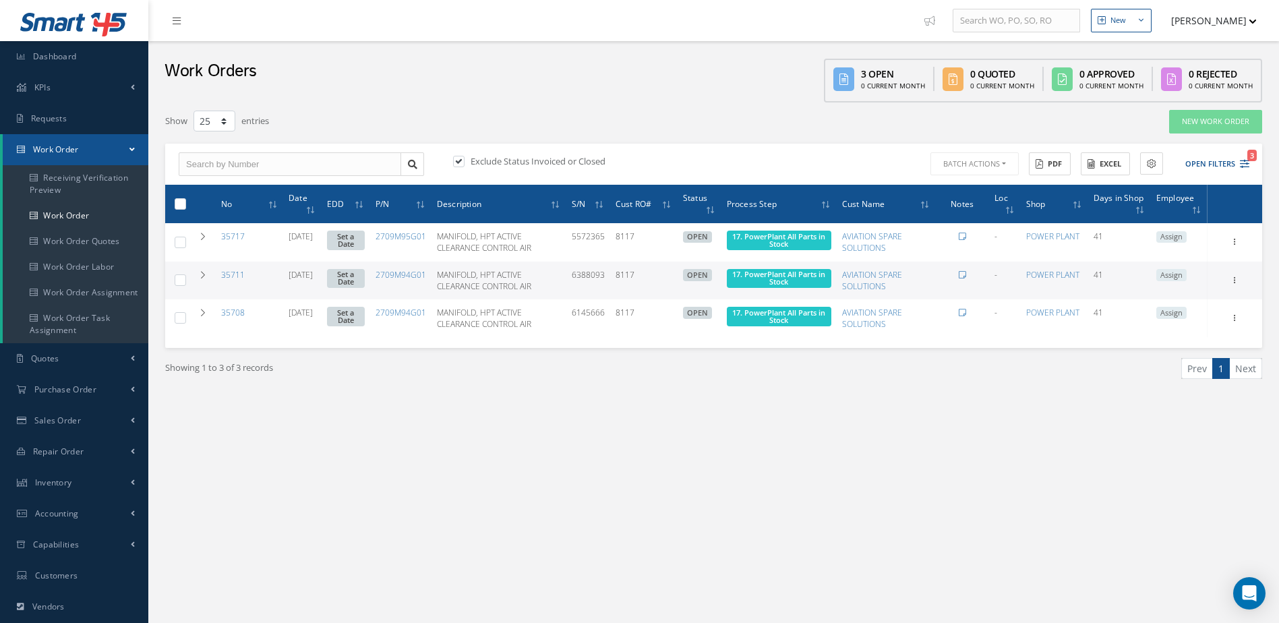
click at [185, 200] on label at bounding box center [185, 203] width 0 height 11
click at [177, 201] on input "checkbox" at bounding box center [181, 205] width 9 height 9
checkbox input "true"
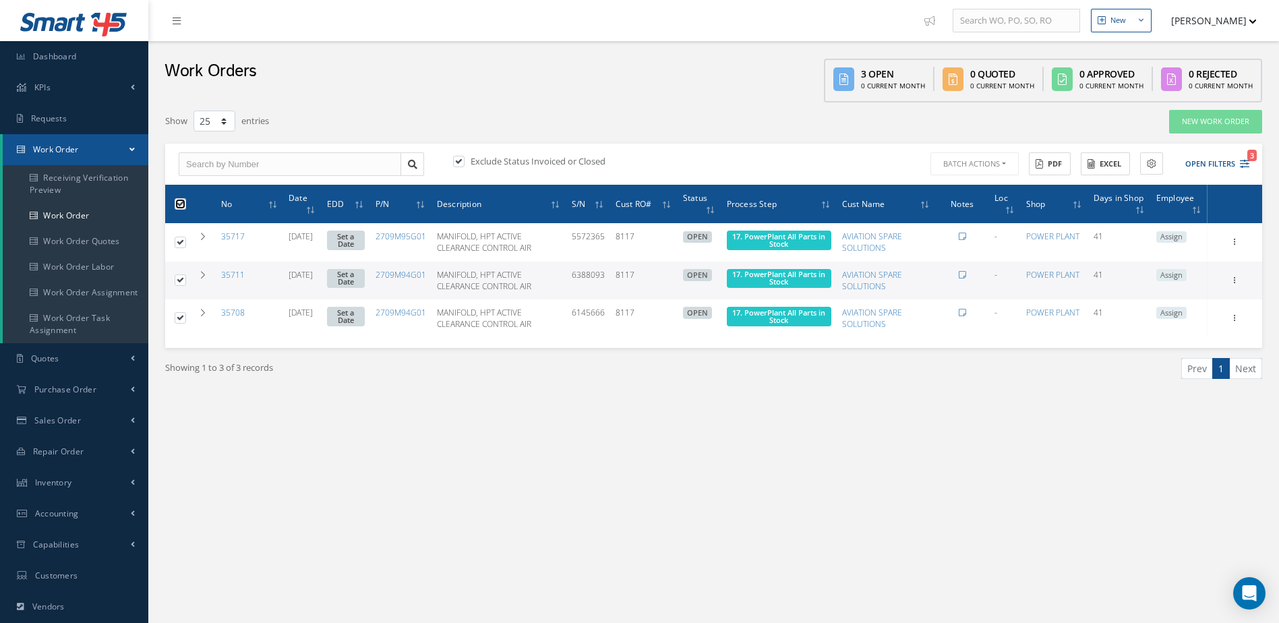
checkbox input "true"
click at [990, 164] on button "Batch Actions" at bounding box center [973, 164] width 91 height 24
click at [952, 189] on link "Update Work Orders" at bounding box center [982, 186] width 108 height 18
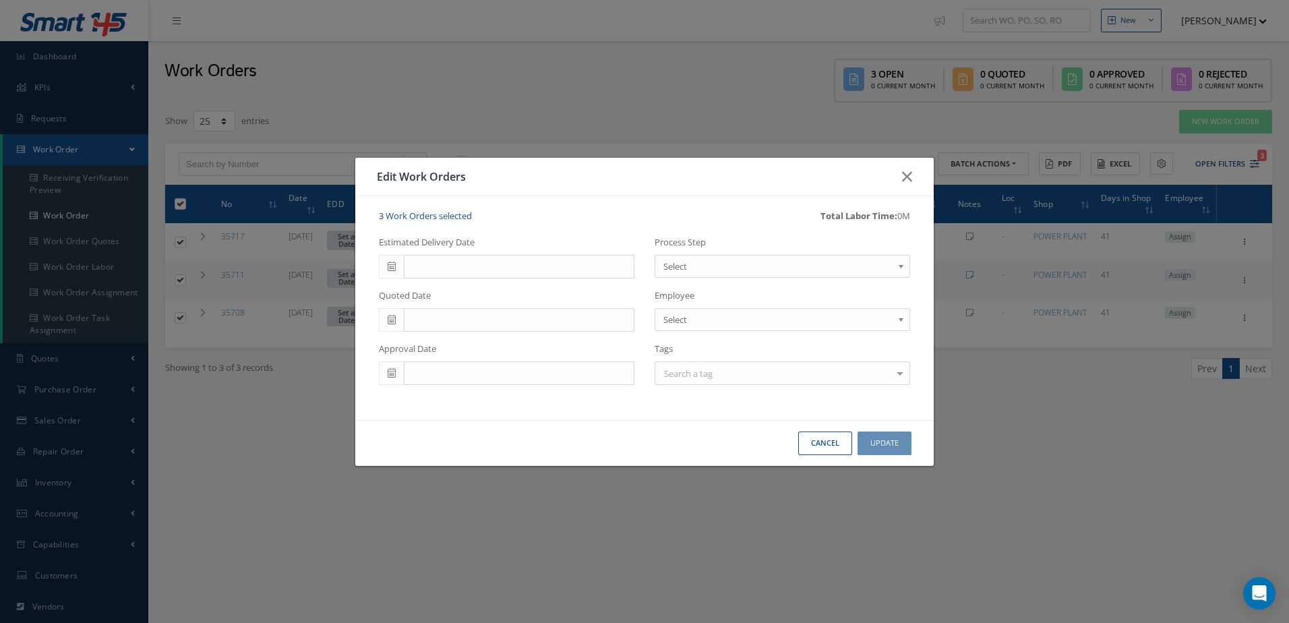
click at [740, 260] on span "Select" at bounding box center [777, 266] width 229 height 16
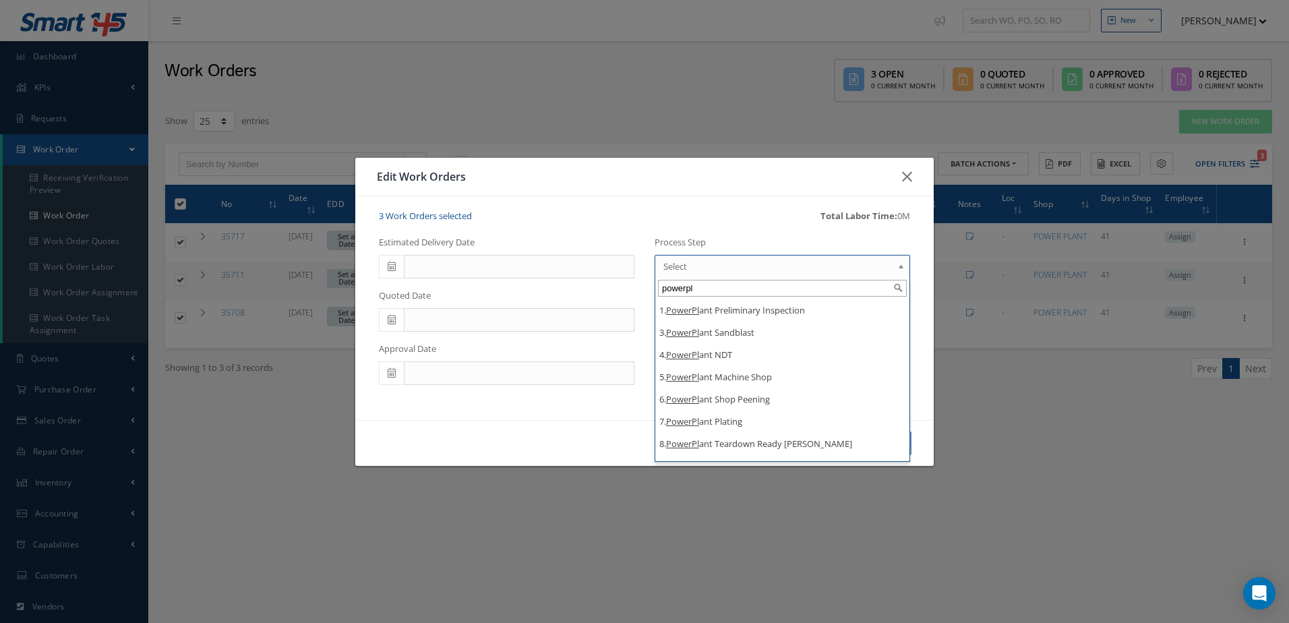
scroll to position [202, 0]
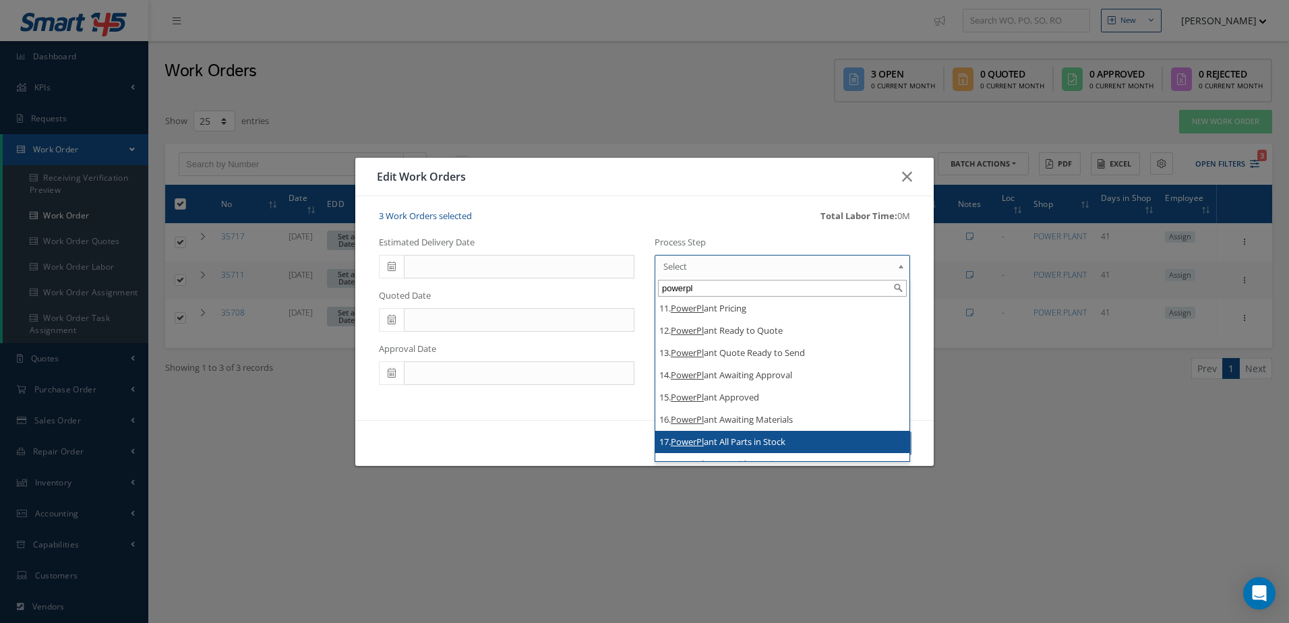
type input "powerpl"
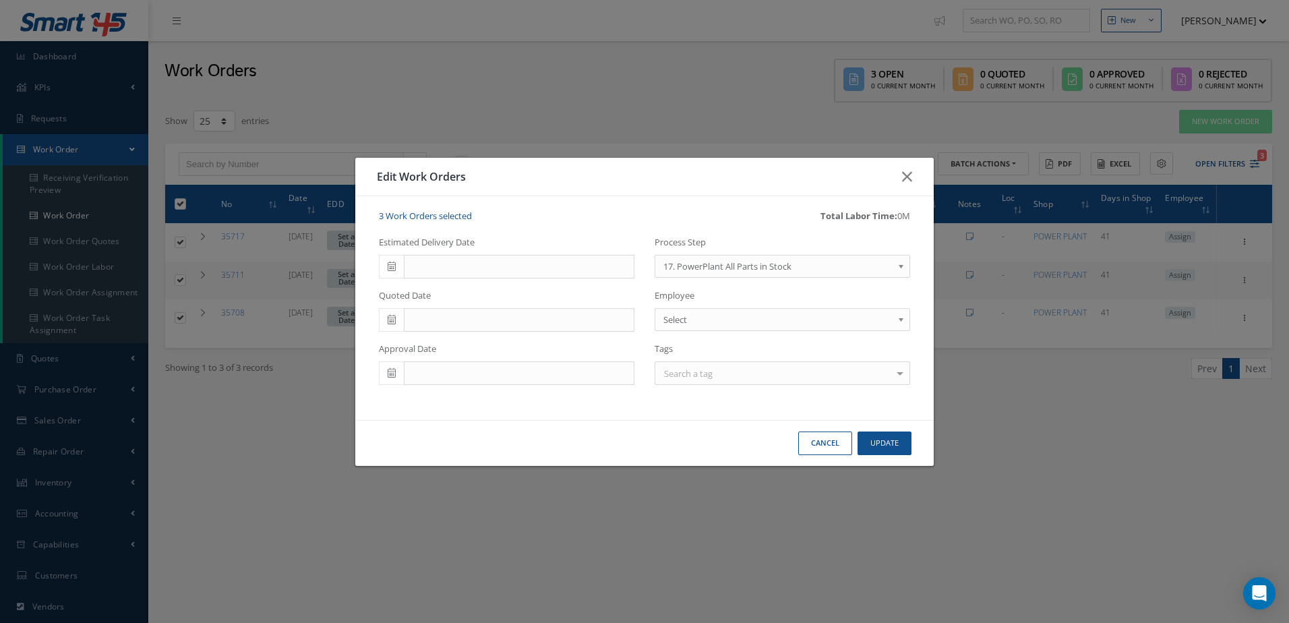
click at [829, 256] on link "17. PowerPlant All Parts in Stock" at bounding box center [783, 266] width 256 height 23
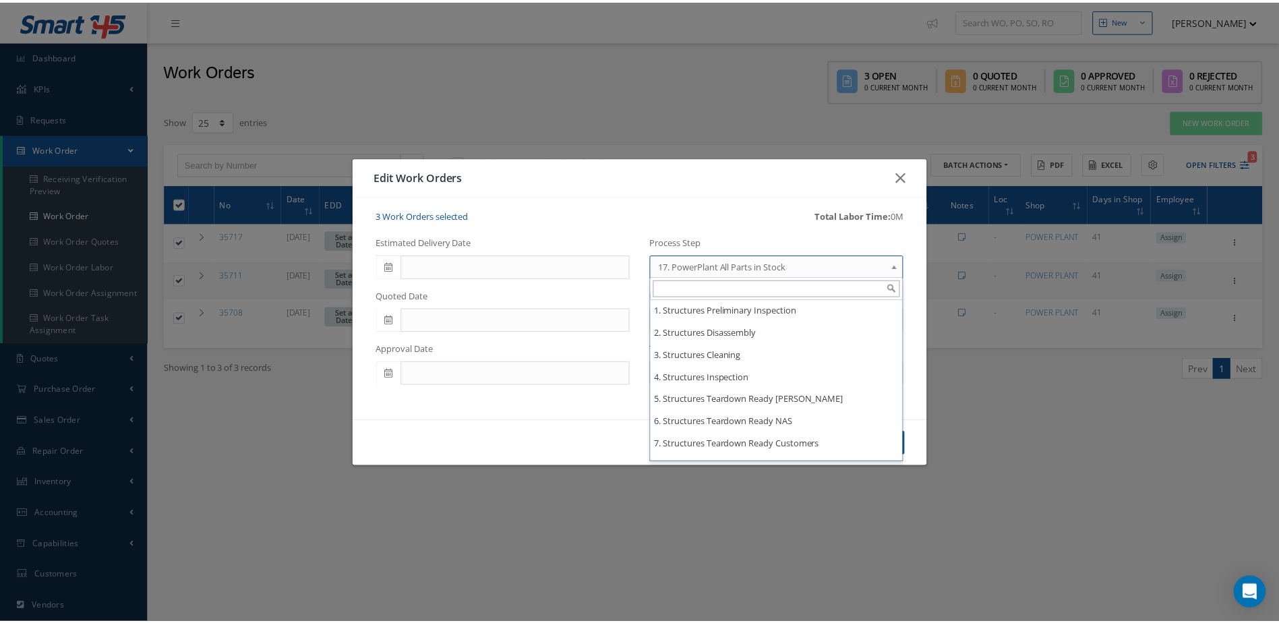
scroll to position [2380, 0]
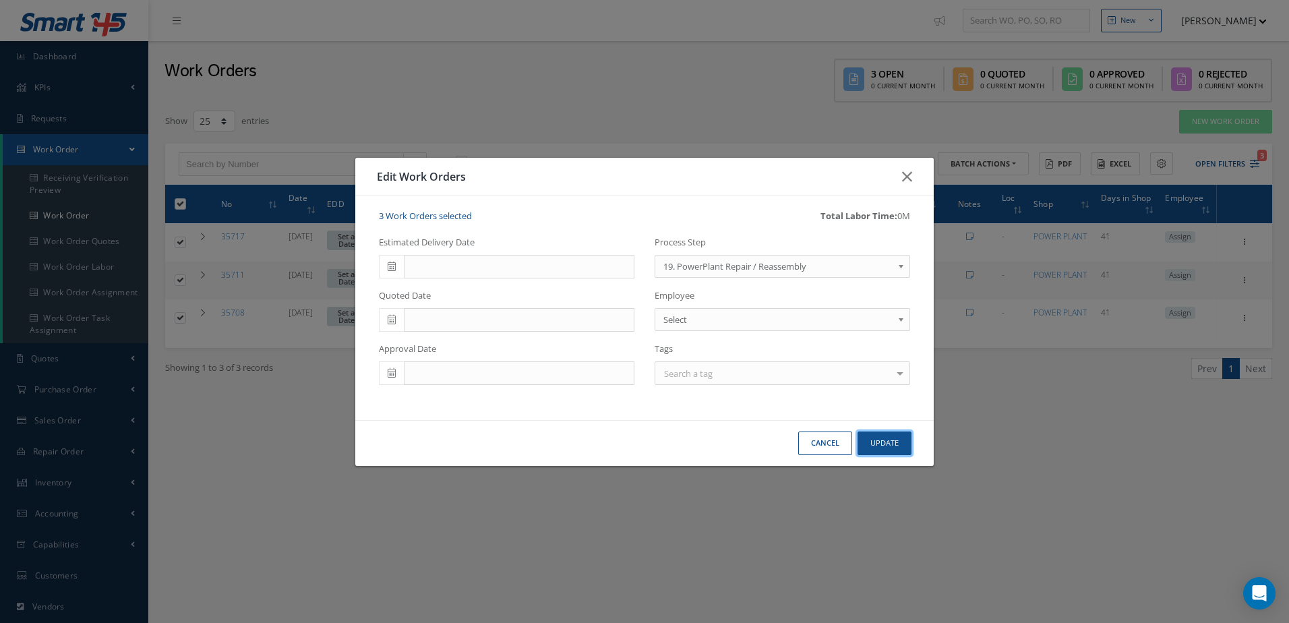
click at [889, 444] on button "Update" at bounding box center [885, 443] width 54 height 24
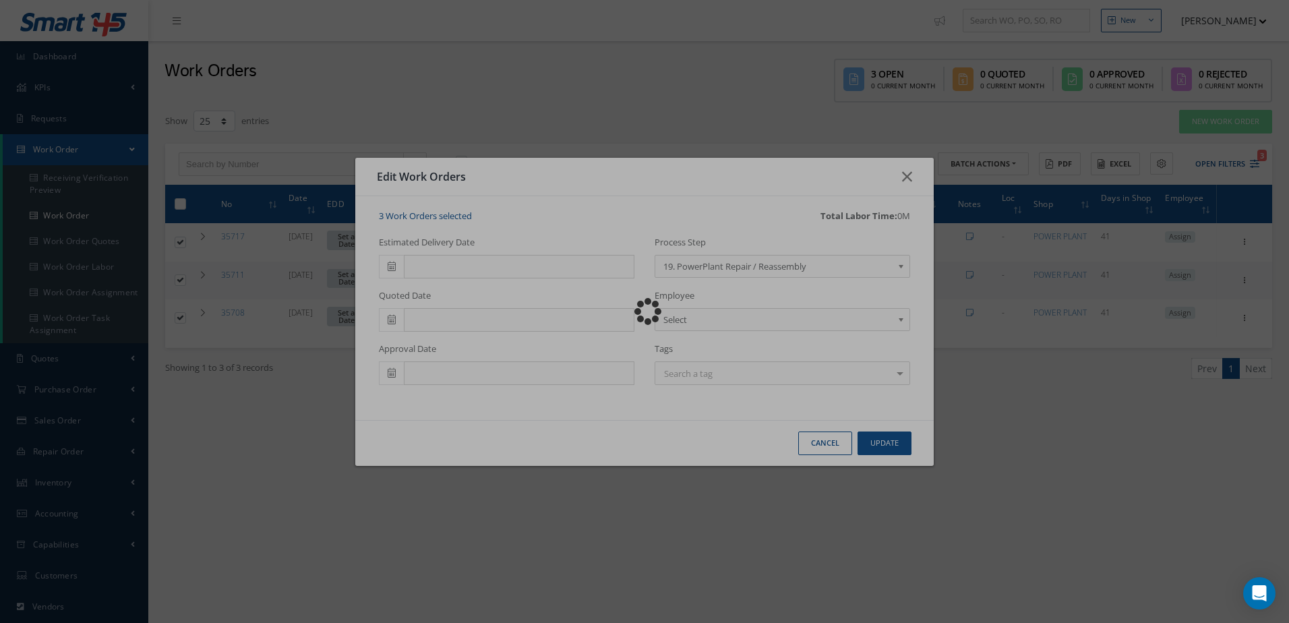
checkbox input "false"
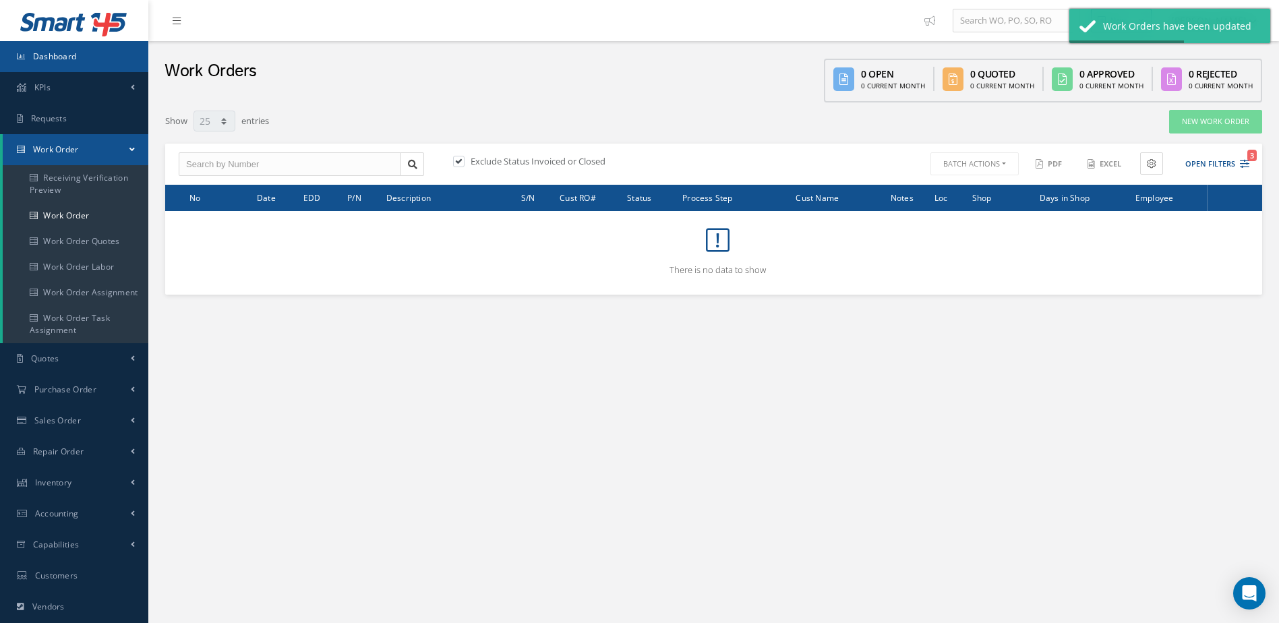
click at [44, 50] on link "Dashboard" at bounding box center [74, 56] width 148 height 31
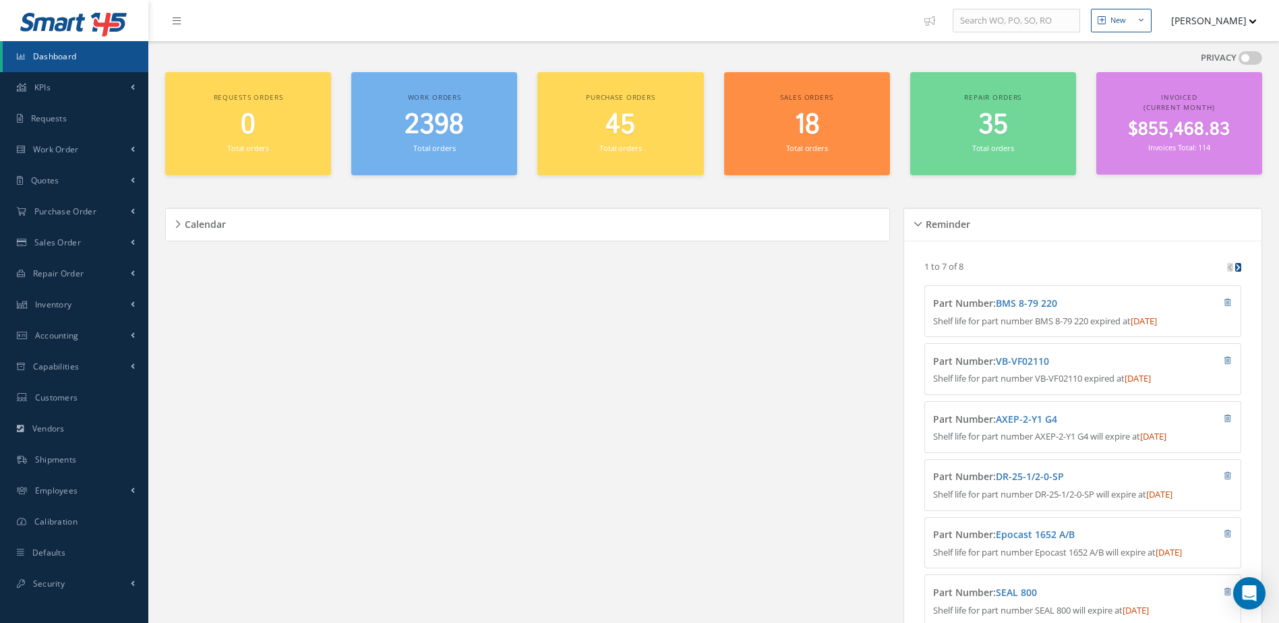
click at [54, 58] on span "Dashboard" at bounding box center [55, 56] width 44 height 11
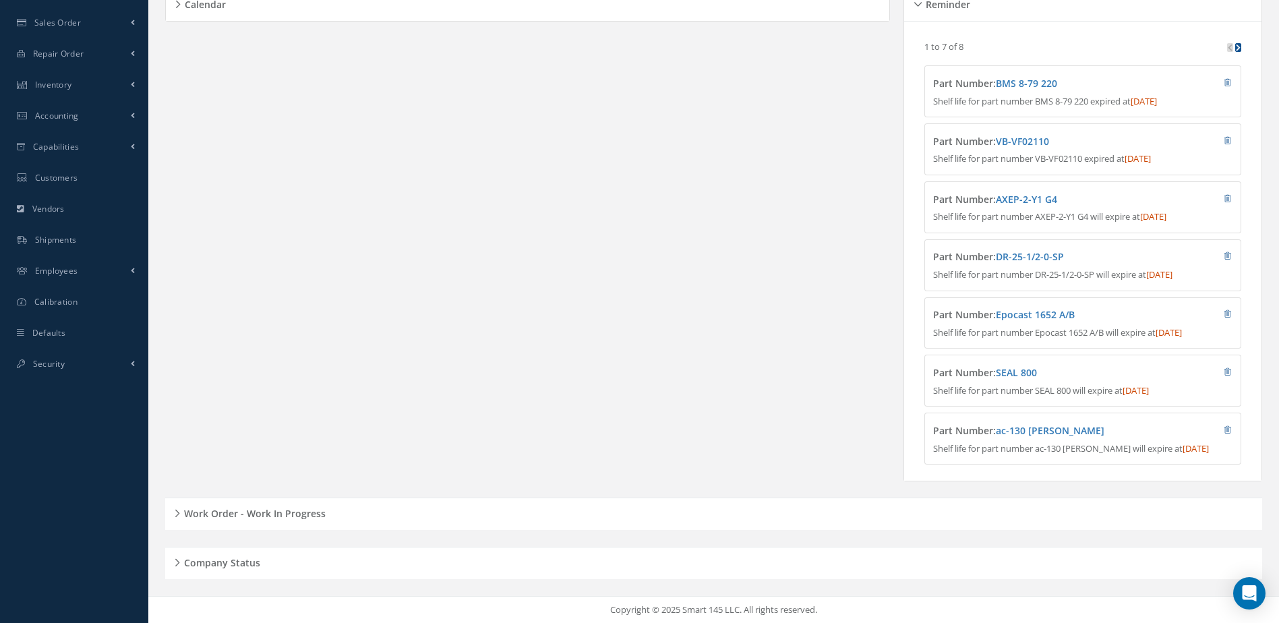
click at [312, 511] on h5 "Work Order - Work In Progress" at bounding box center [253, 512] width 146 height 16
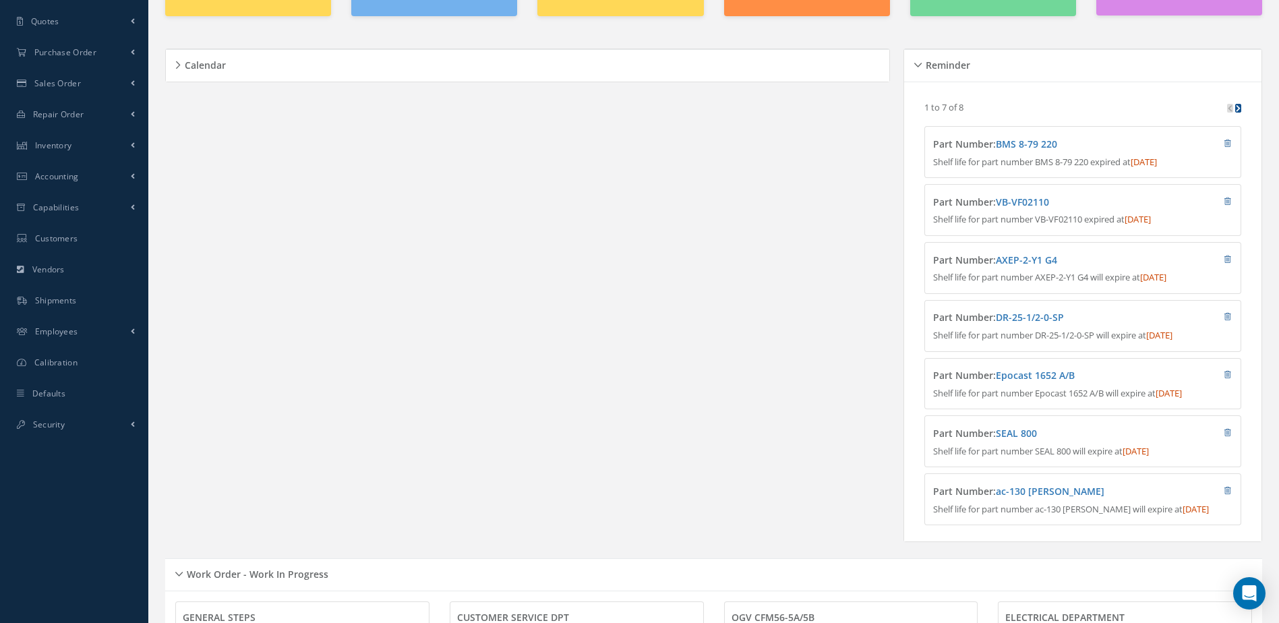
scroll to position [0, 0]
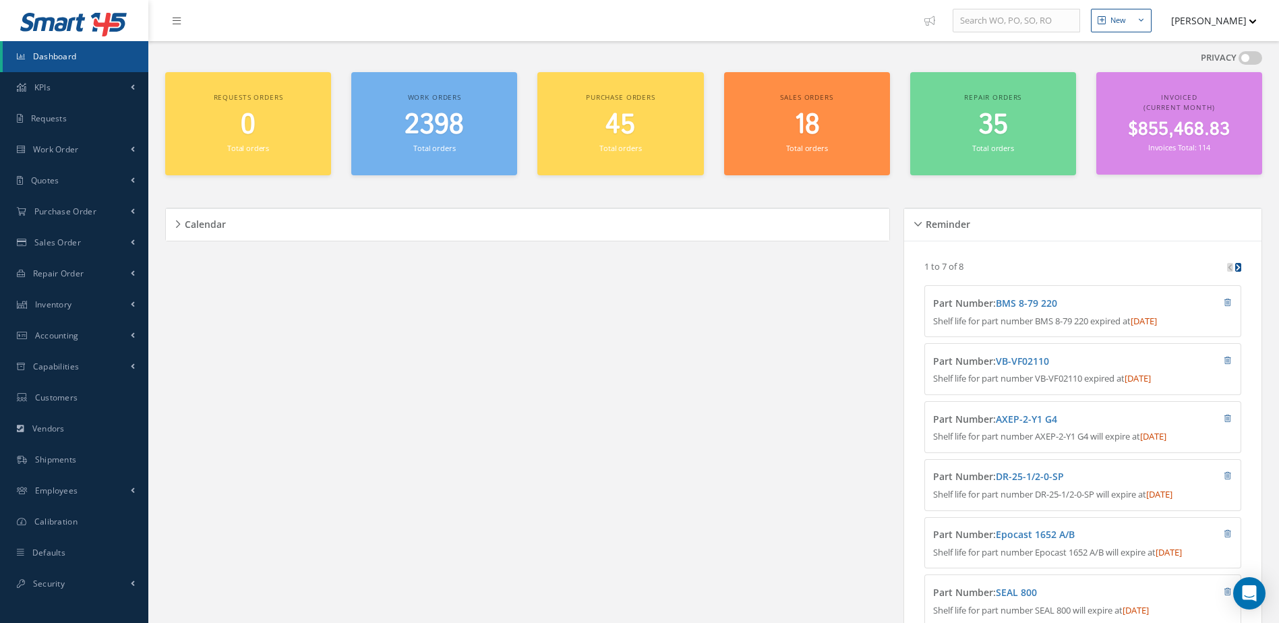
click at [64, 50] on link "Dashboard" at bounding box center [76, 56] width 146 height 31
